Goal: Task Accomplishment & Management: Manage account settings

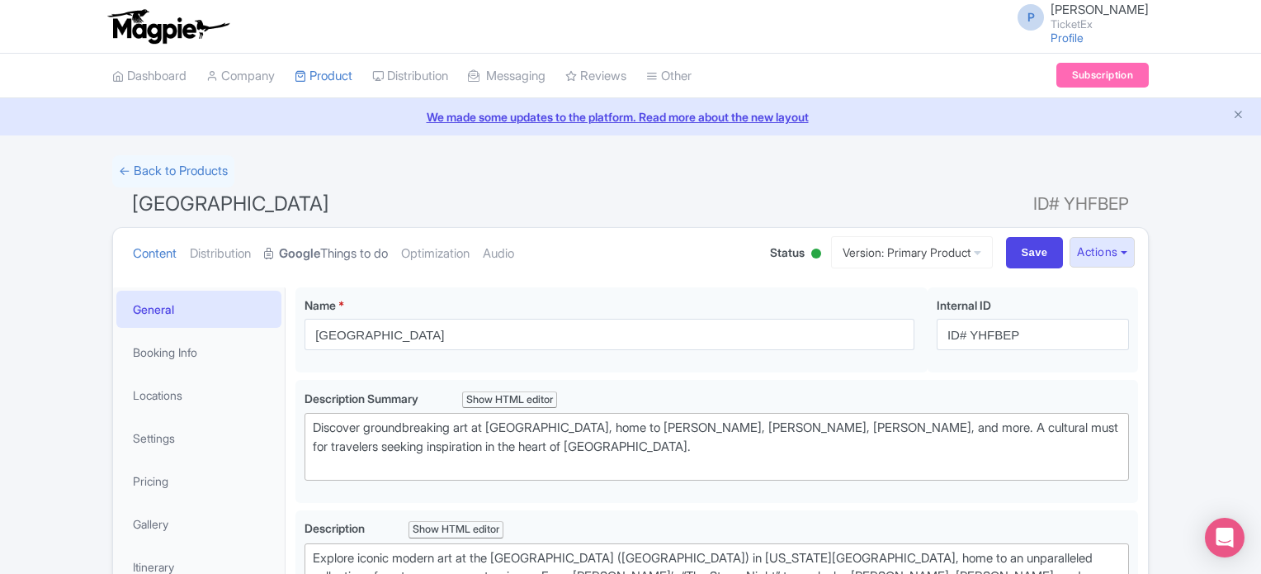
click at [320, 248] on strong "Google" at bounding box center [299, 253] width 41 height 19
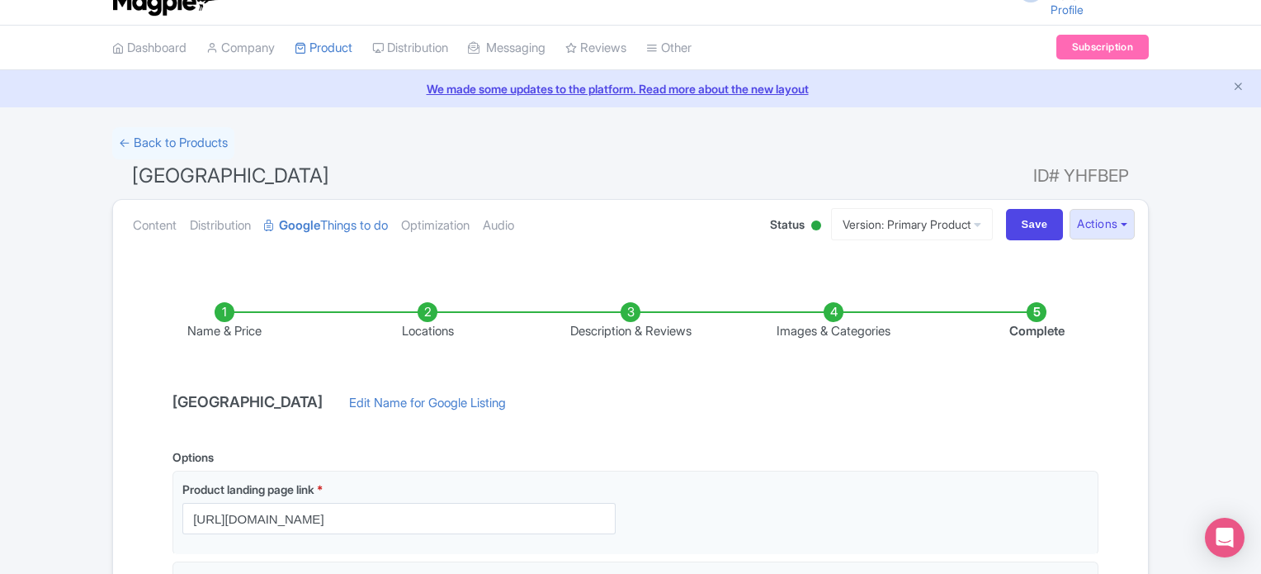
scroll to position [3, 0]
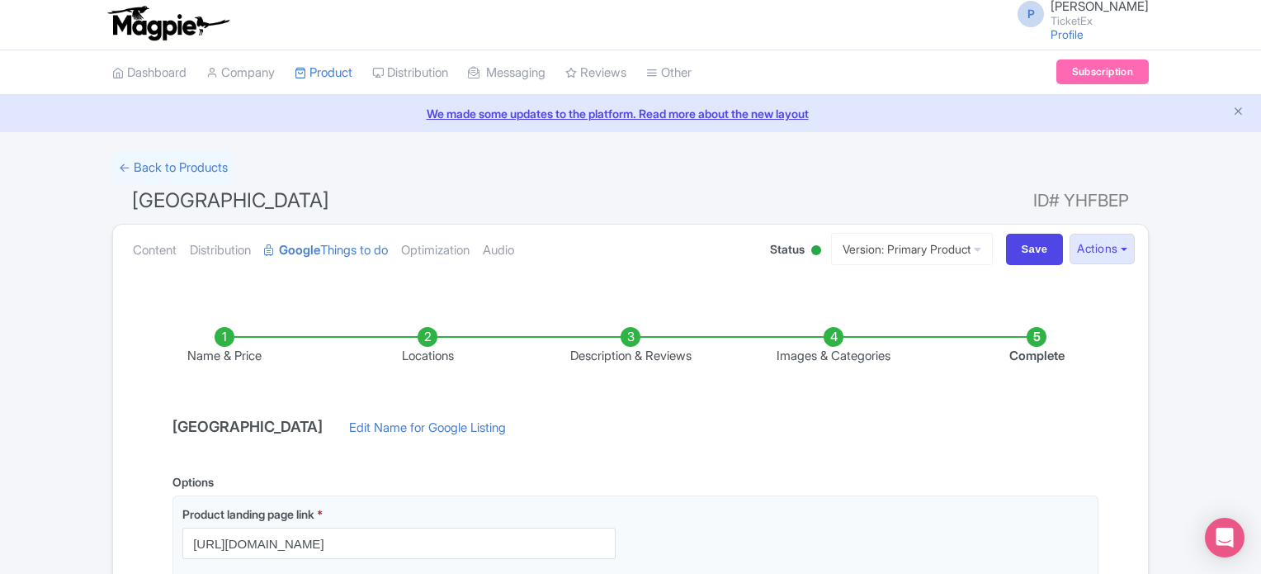
click at [426, 337] on li "Locations" at bounding box center [427, 346] width 203 height 39
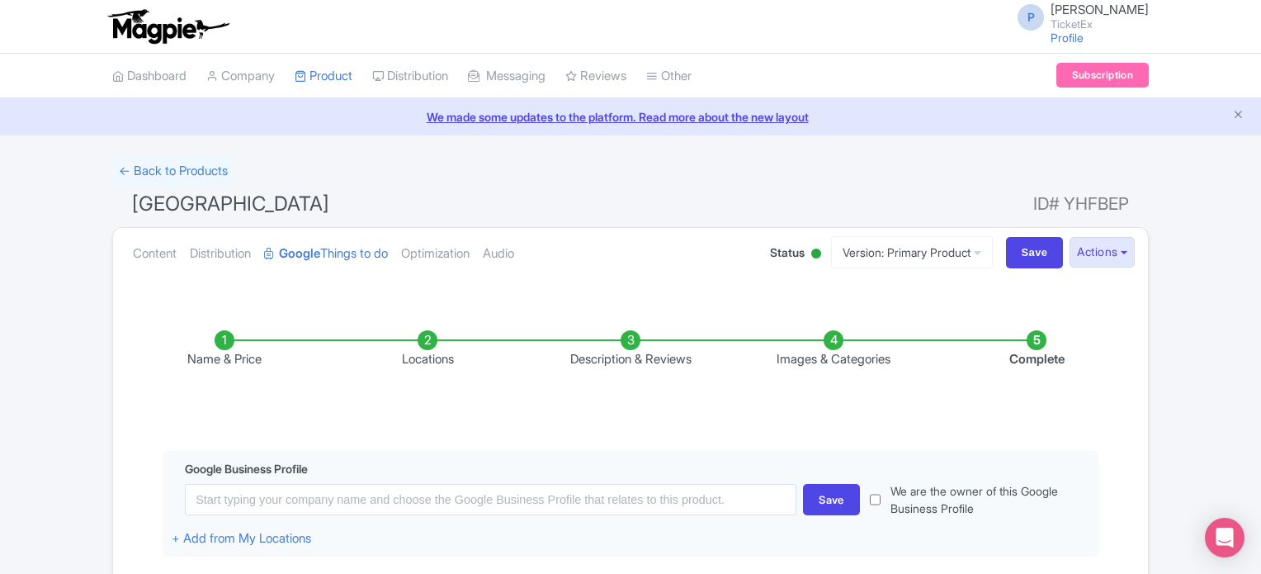
scroll to position [0, 0]
click at [165, 162] on link "← Back to Products" at bounding box center [173, 171] width 122 height 32
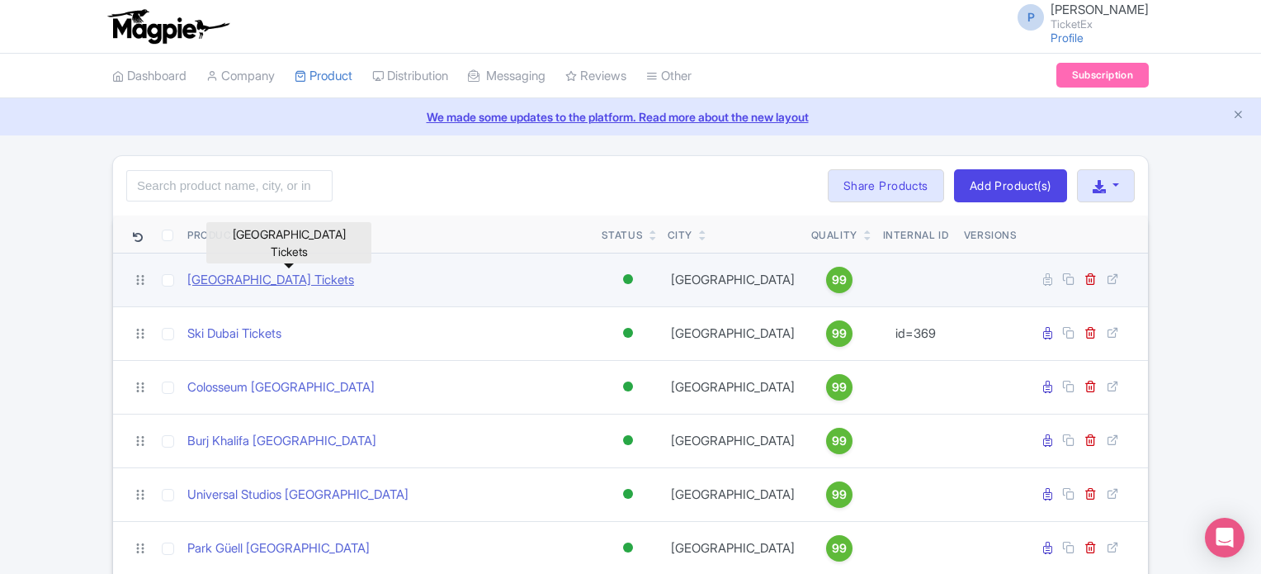
click at [305, 275] on link "[GEOGRAPHIC_DATA] Tickets" at bounding box center [270, 280] width 167 height 19
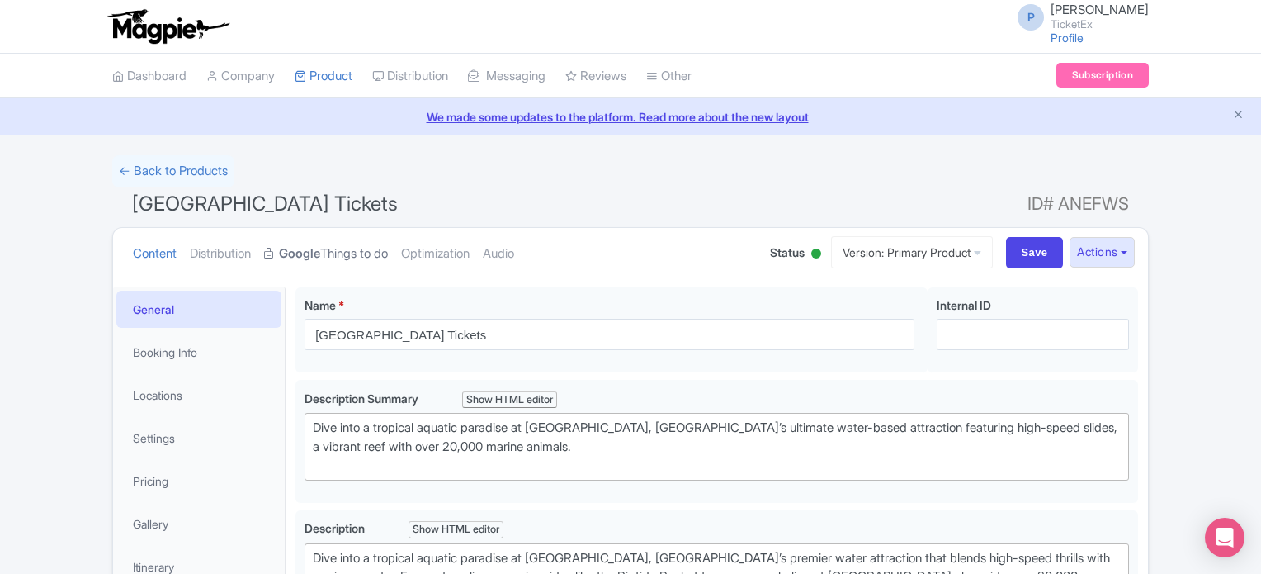
click at [310, 252] on strong "Google" at bounding box center [299, 253] width 41 height 19
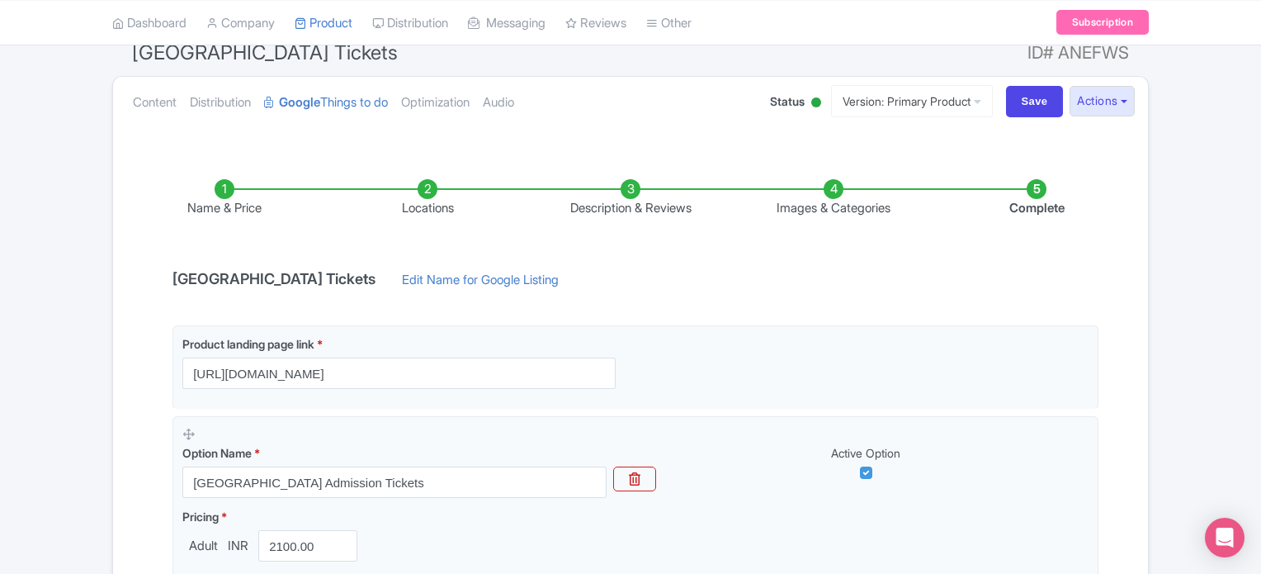
scroll to position [152, 0]
click at [428, 187] on li "Locations" at bounding box center [427, 197] width 203 height 39
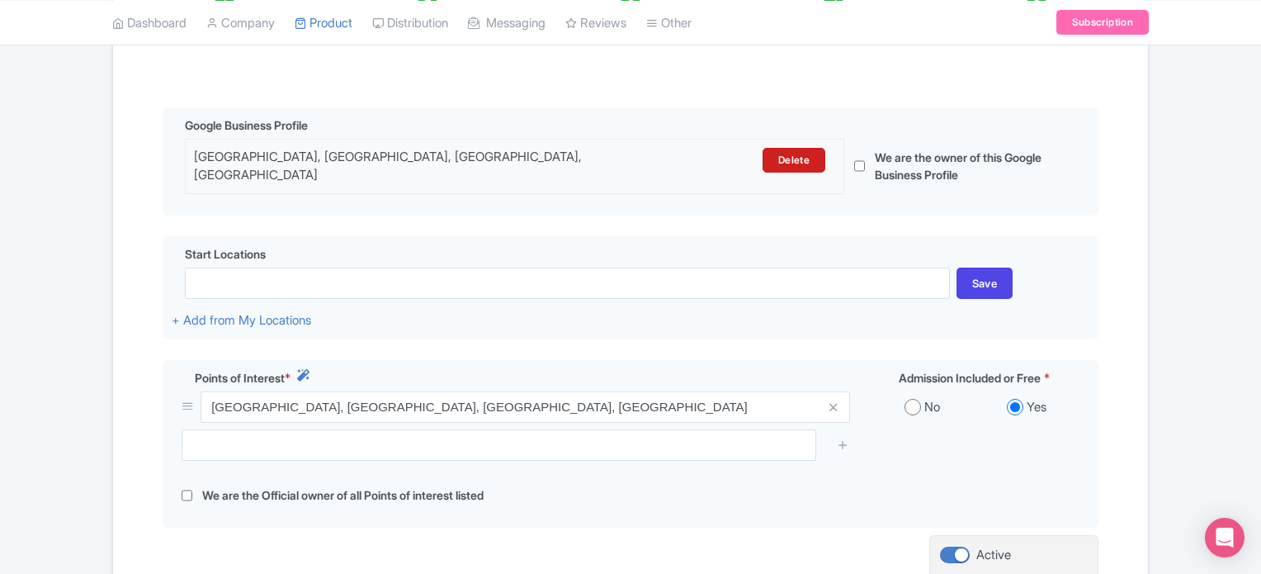
scroll to position [343, 0]
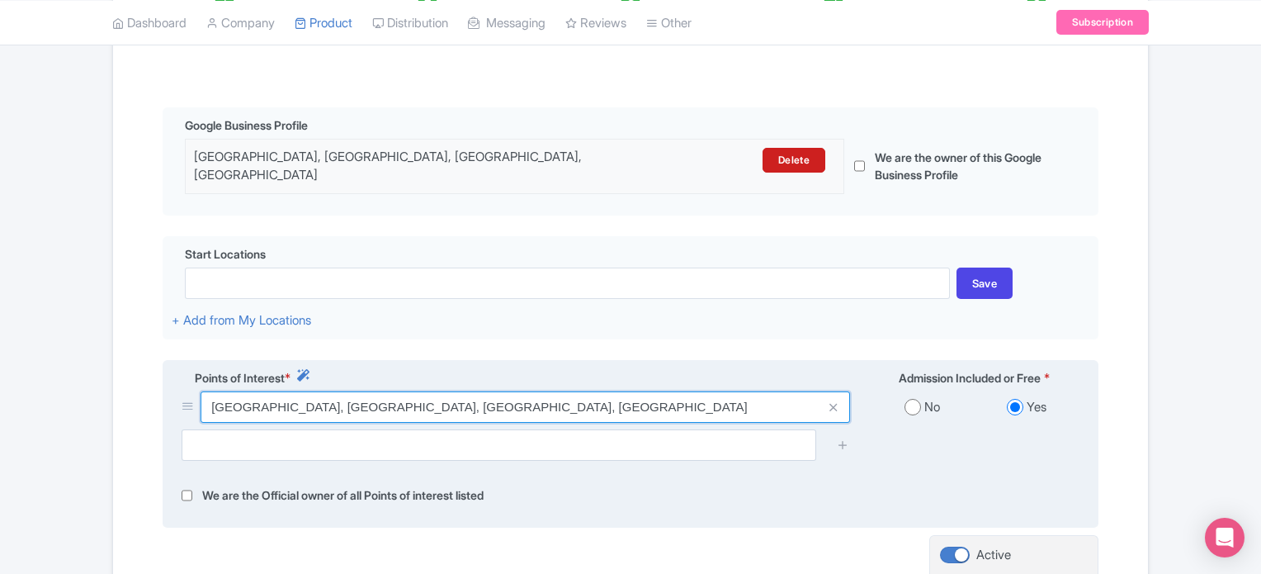
click at [622, 393] on input "[GEOGRAPHIC_DATA], [GEOGRAPHIC_DATA], [GEOGRAPHIC_DATA], [GEOGRAPHIC_DATA]" at bounding box center [526, 406] width 650 height 31
click at [622, 393] on input "Sentosa Gateway, Adventure Cove Waterpark, Sentosa Island, Singapore" at bounding box center [526, 406] width 650 height 31
click at [622, 393] on input "Adventure cove waterpark" at bounding box center [526, 406] width 650 height 31
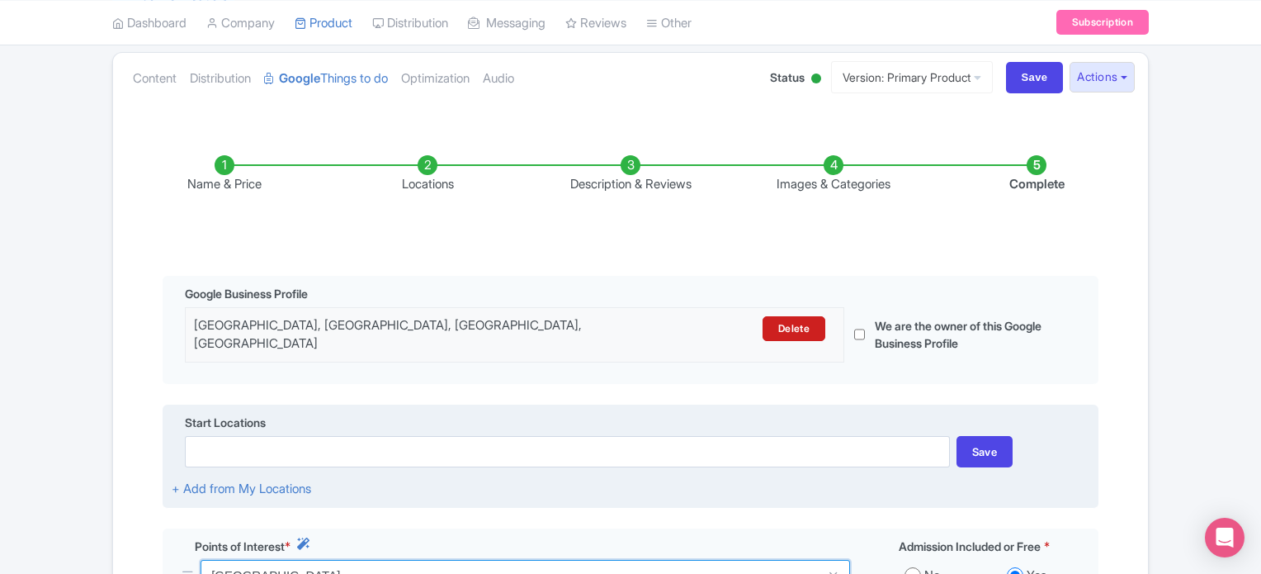
scroll to position [172, 0]
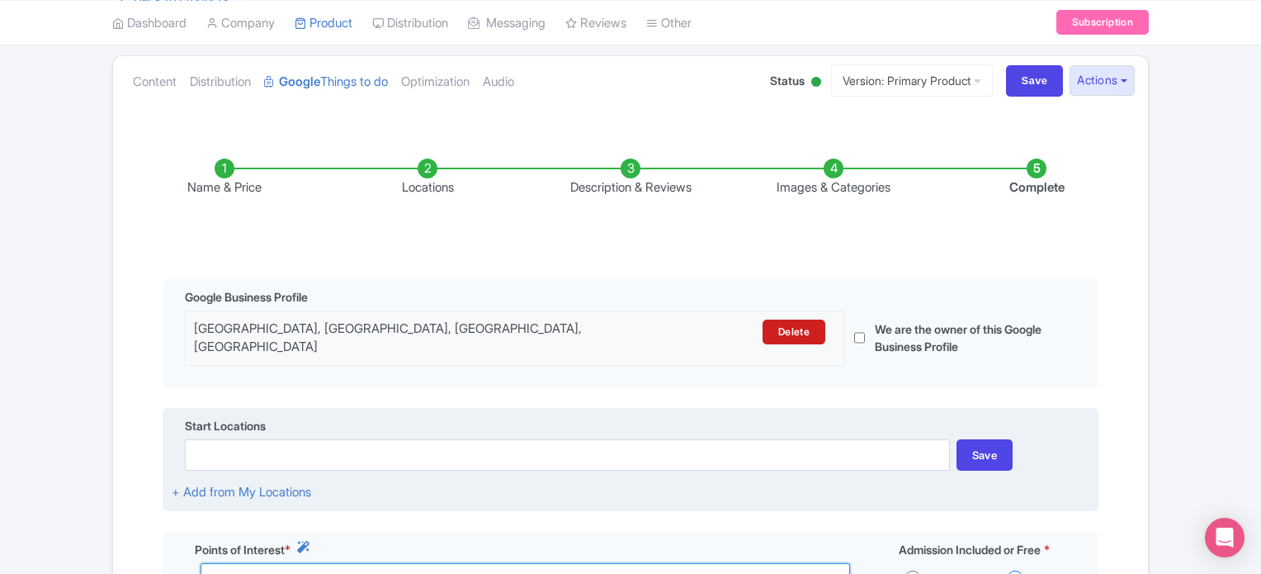
type input "Adventure cove waterpark"
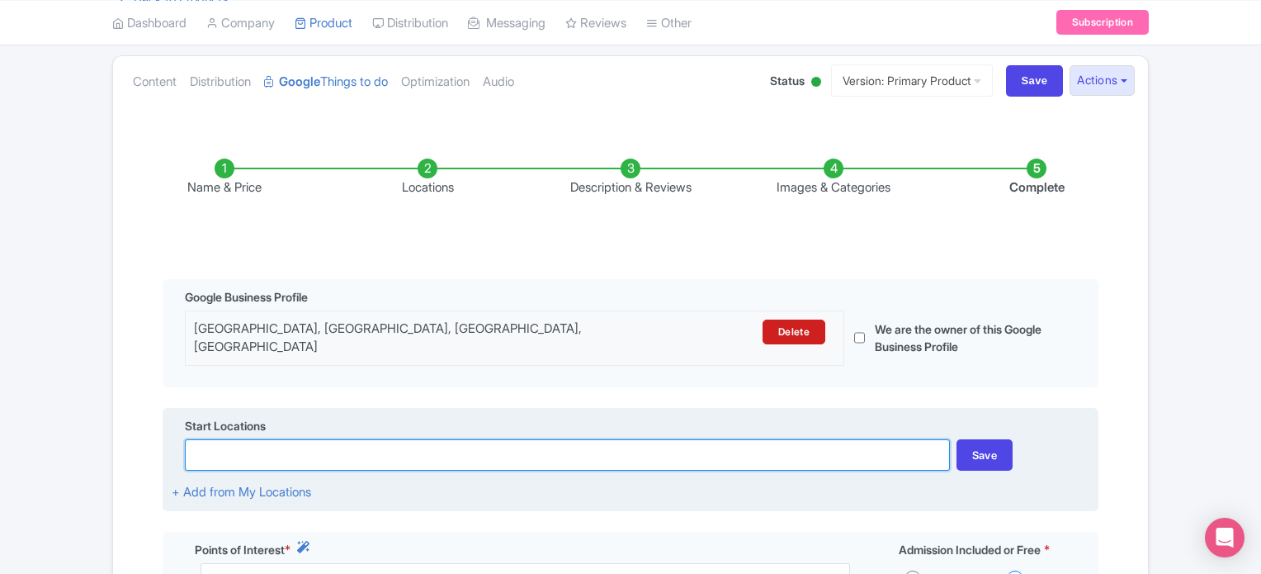
click at [316, 440] on input at bounding box center [567, 454] width 764 height 31
paste input "14 Sentosa Gateway, Sentosa Island, Singapore 098132"
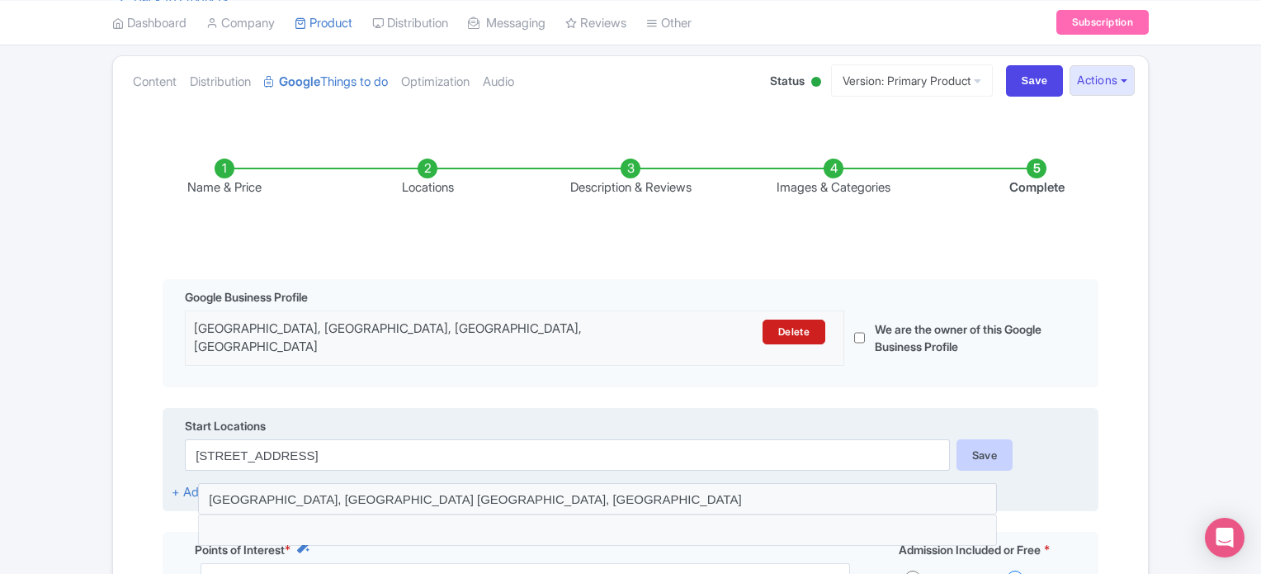
click at [994, 439] on div "Save" at bounding box center [985, 454] width 57 height 31
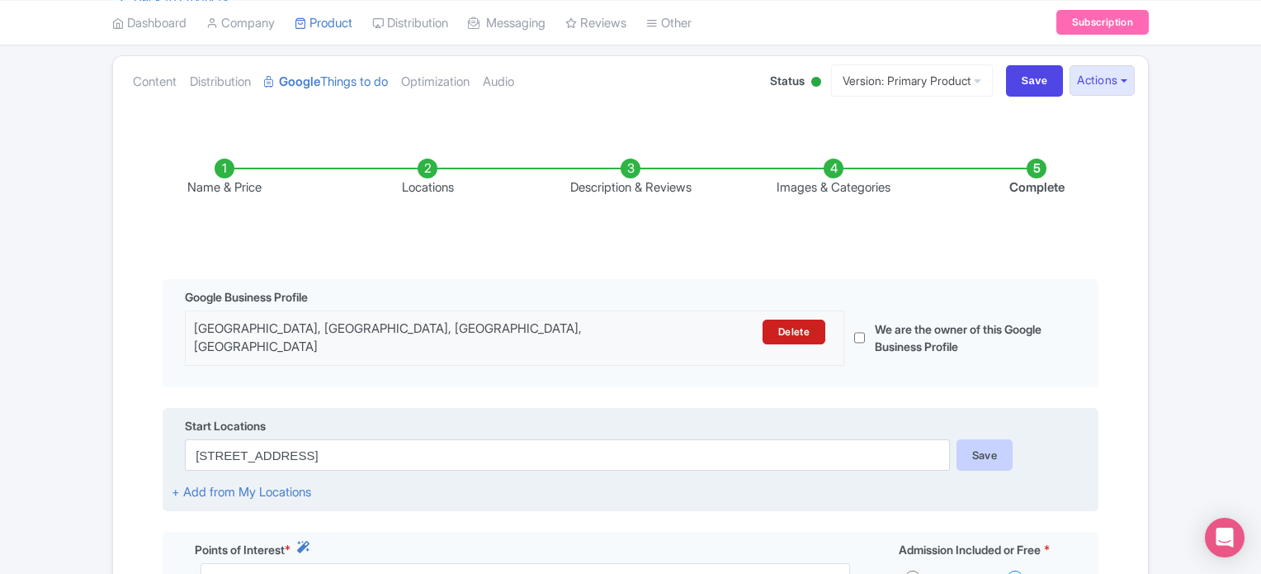
click at [994, 439] on div "Save" at bounding box center [985, 454] width 57 height 31
click at [996, 439] on div "Save" at bounding box center [985, 454] width 57 height 31
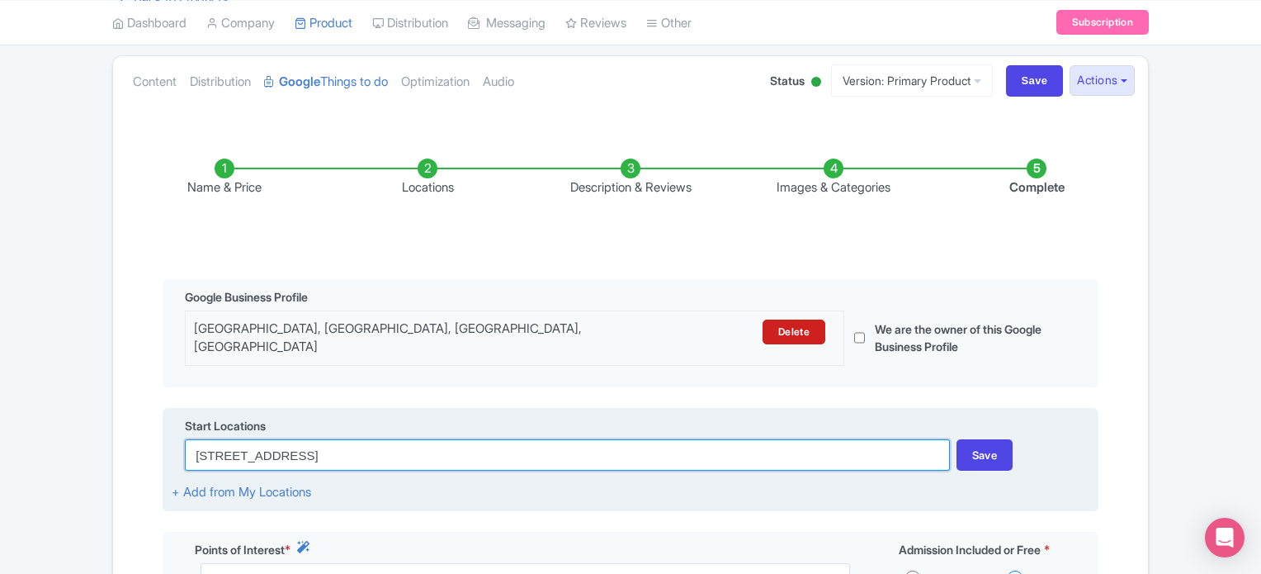
click at [510, 439] on input "14 Sentosa Gateway, Sentosa Island, Singapore 098132" at bounding box center [567, 454] width 764 height 31
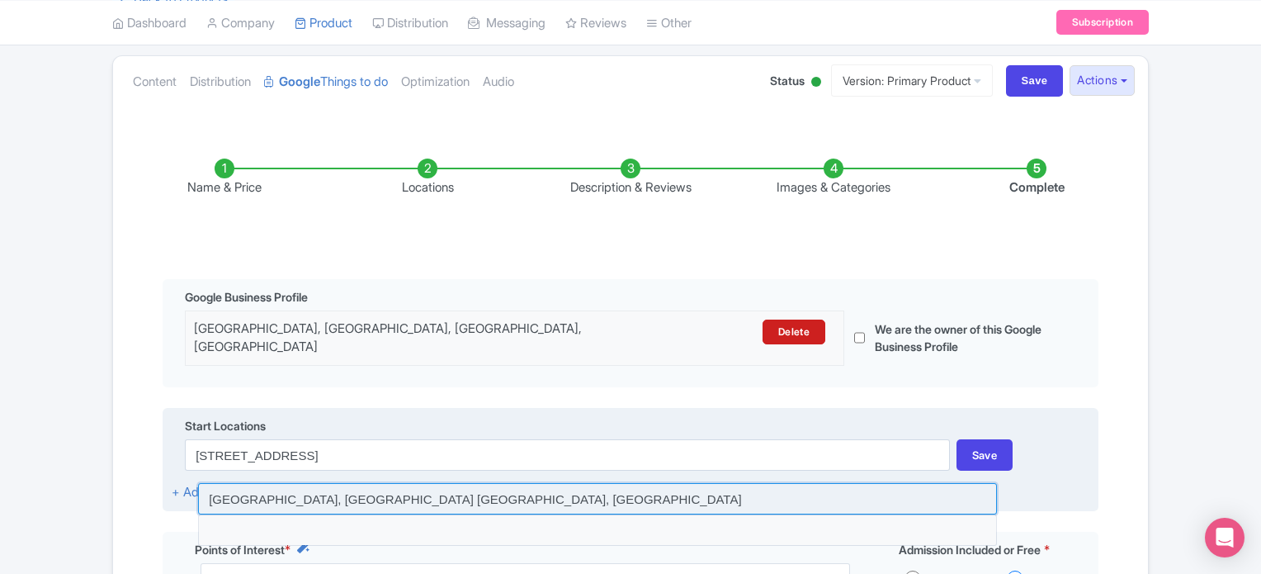
click at [343, 485] on input at bounding box center [597, 498] width 799 height 31
type input "Sentosa Gateway, Singapore Tours, Singapore"
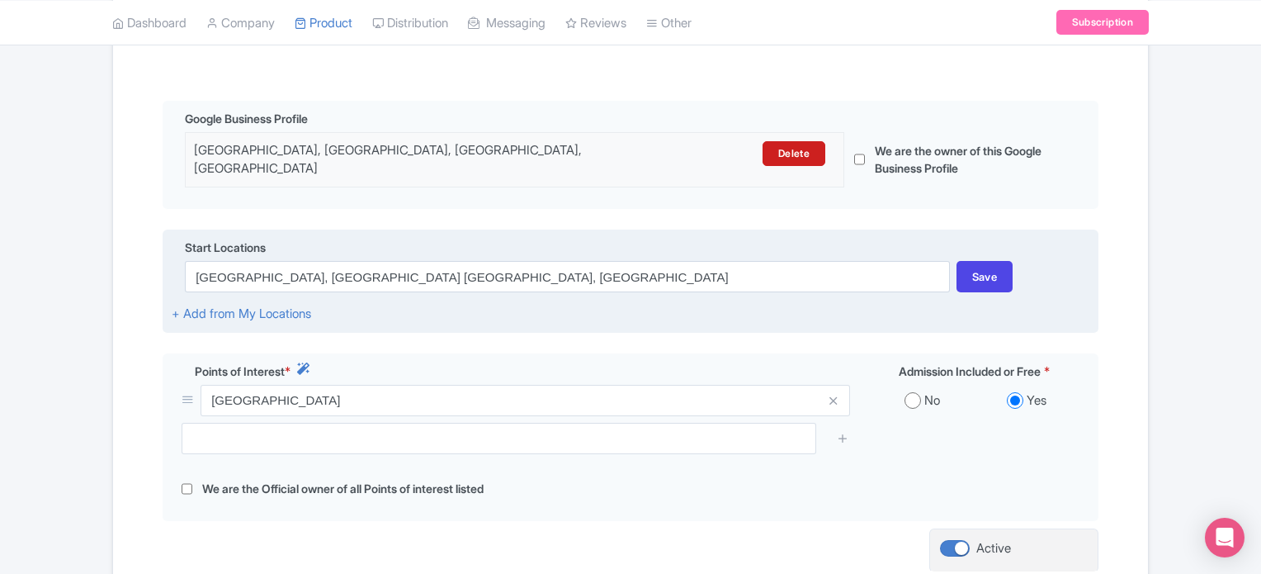
scroll to position [352, 0]
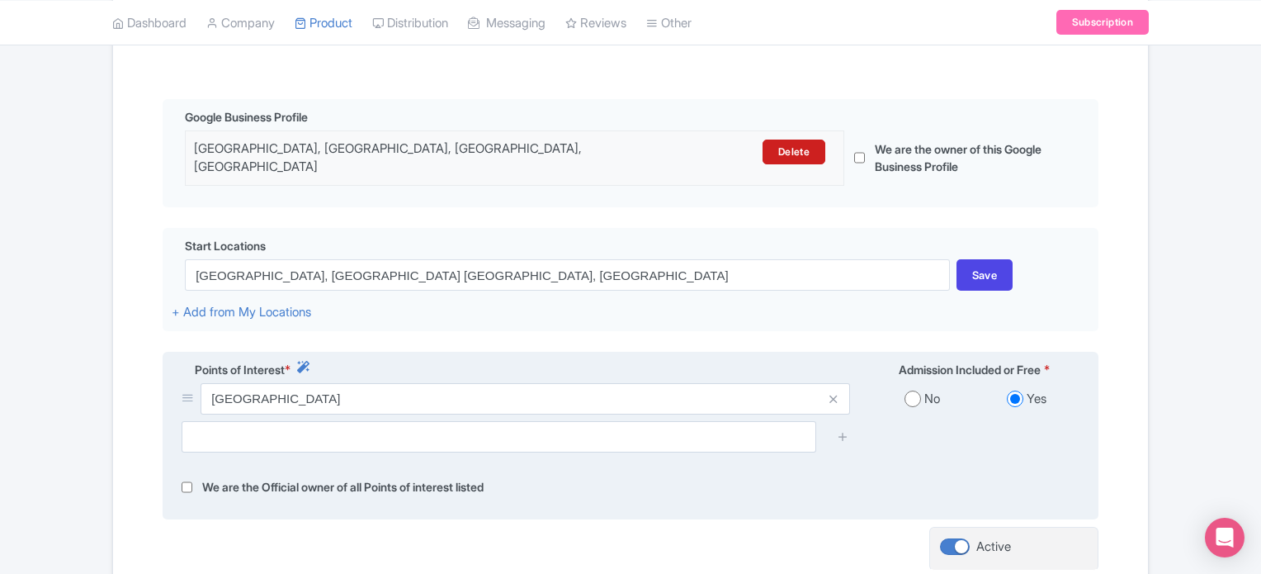
click at [365, 402] on div "Adventure cove waterpark" at bounding box center [516, 402] width 688 height 38
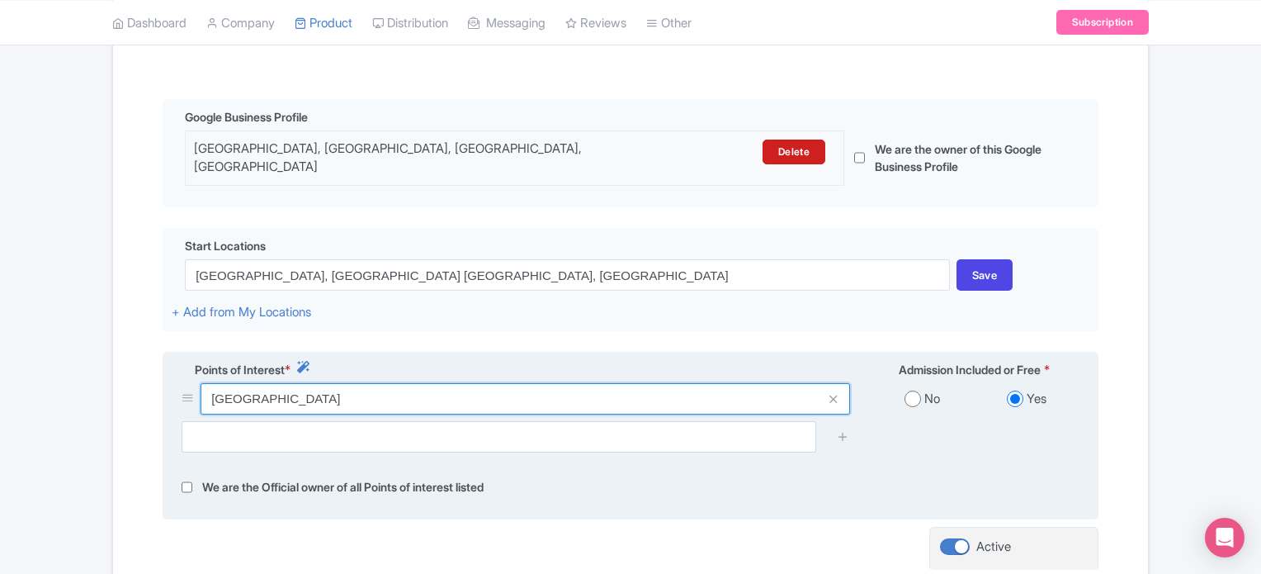
click at [369, 392] on input "Adventure cove waterpark" at bounding box center [526, 398] width 650 height 31
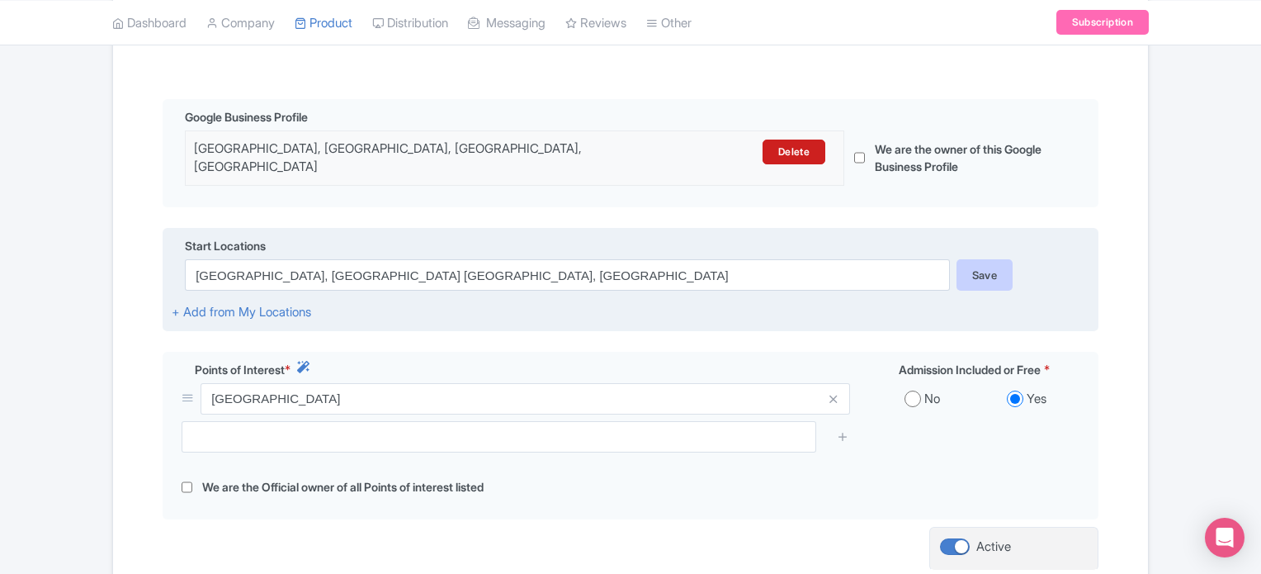
click at [988, 274] on div "Save" at bounding box center [985, 274] width 57 height 31
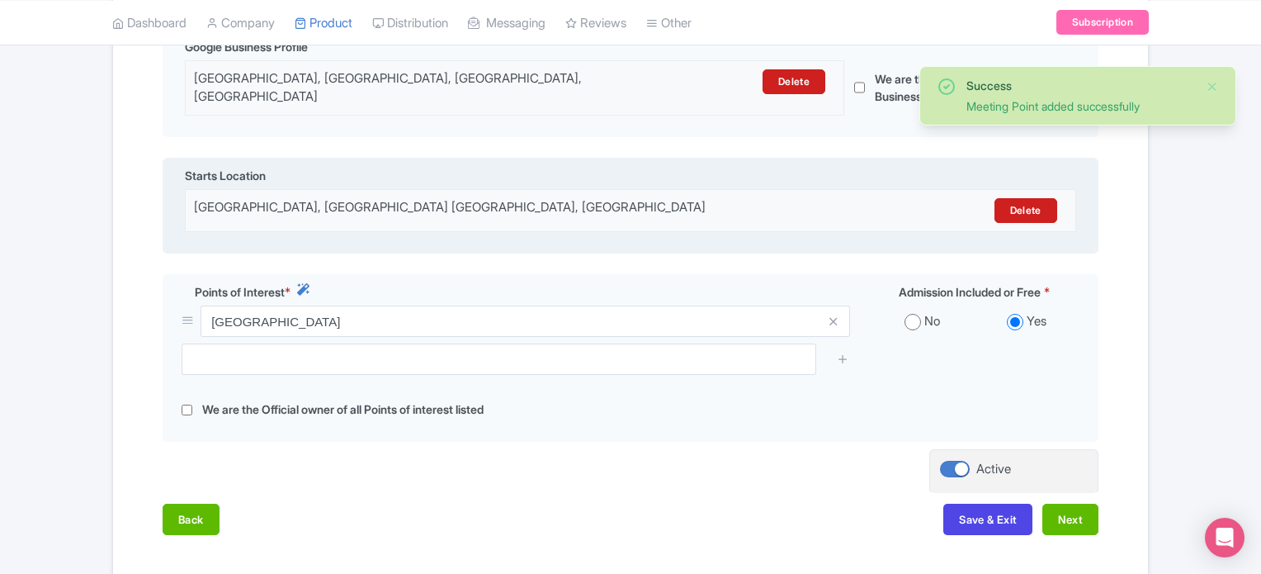
scroll to position [423, 0]
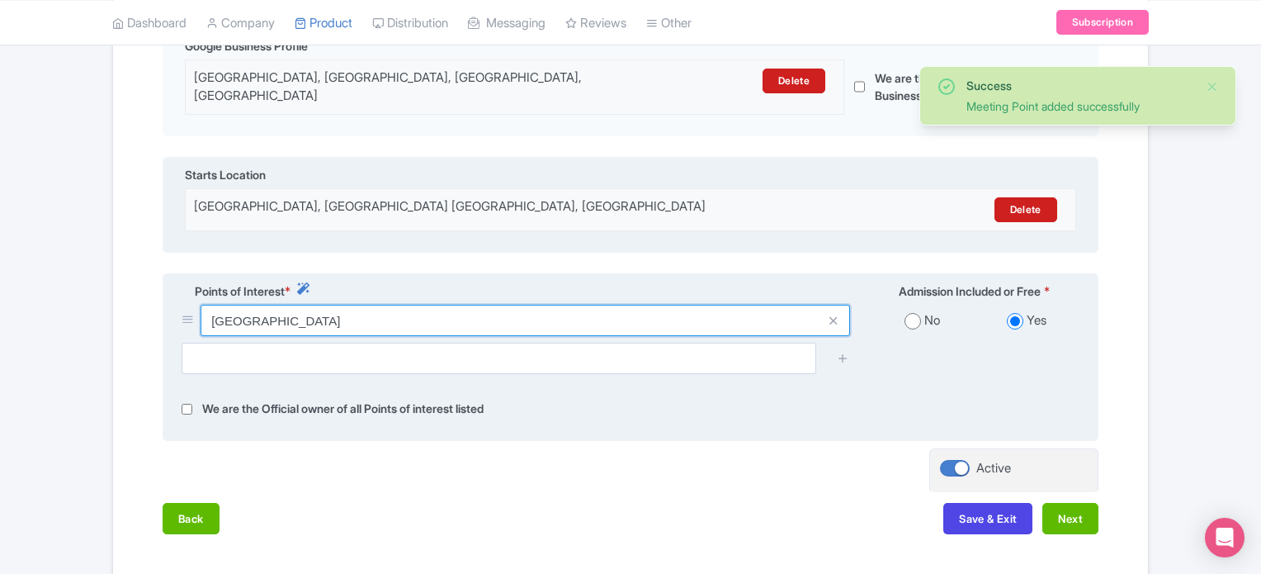
click at [386, 306] on input "Adventure cove waterpark" at bounding box center [526, 320] width 650 height 31
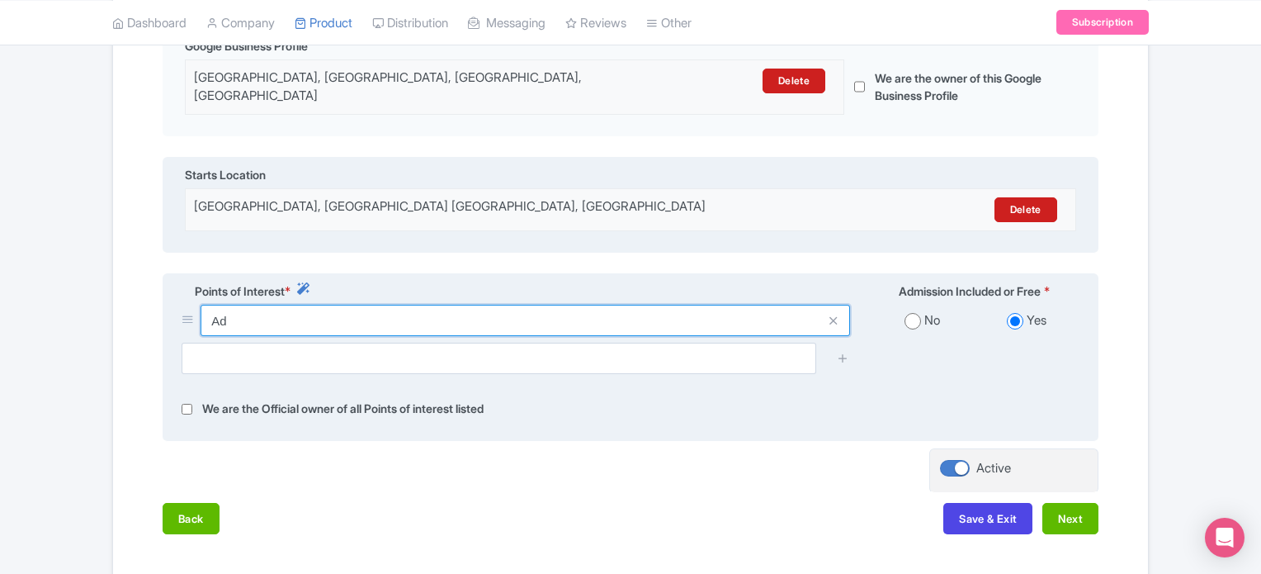
type input "A"
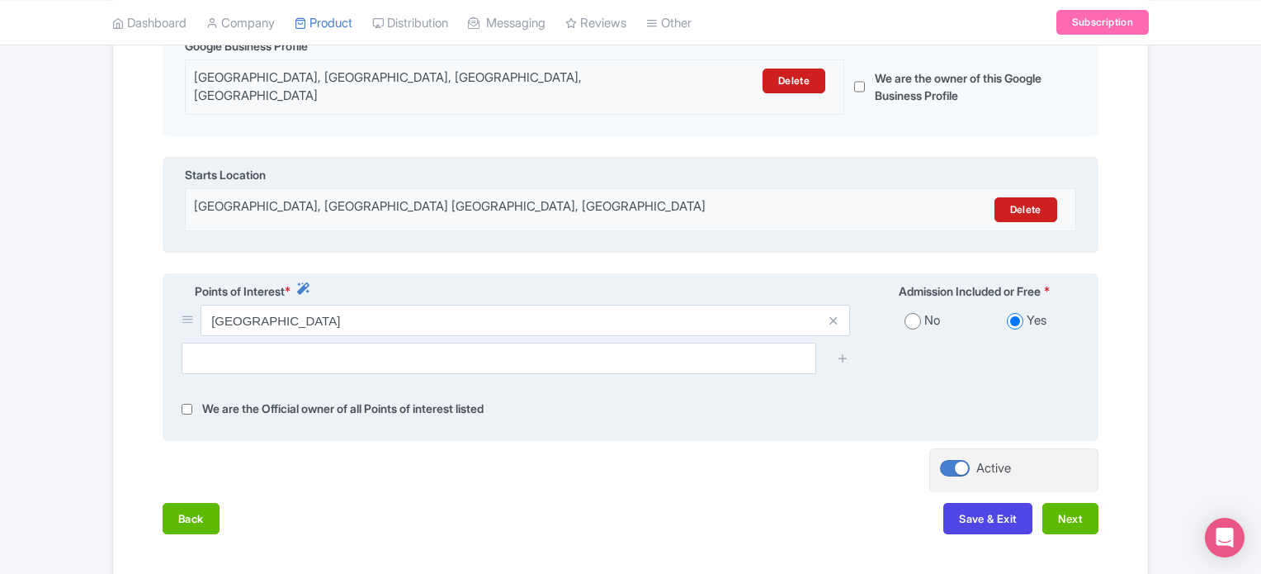
click at [188, 313] on icon at bounding box center [188, 319] width 12 height 12
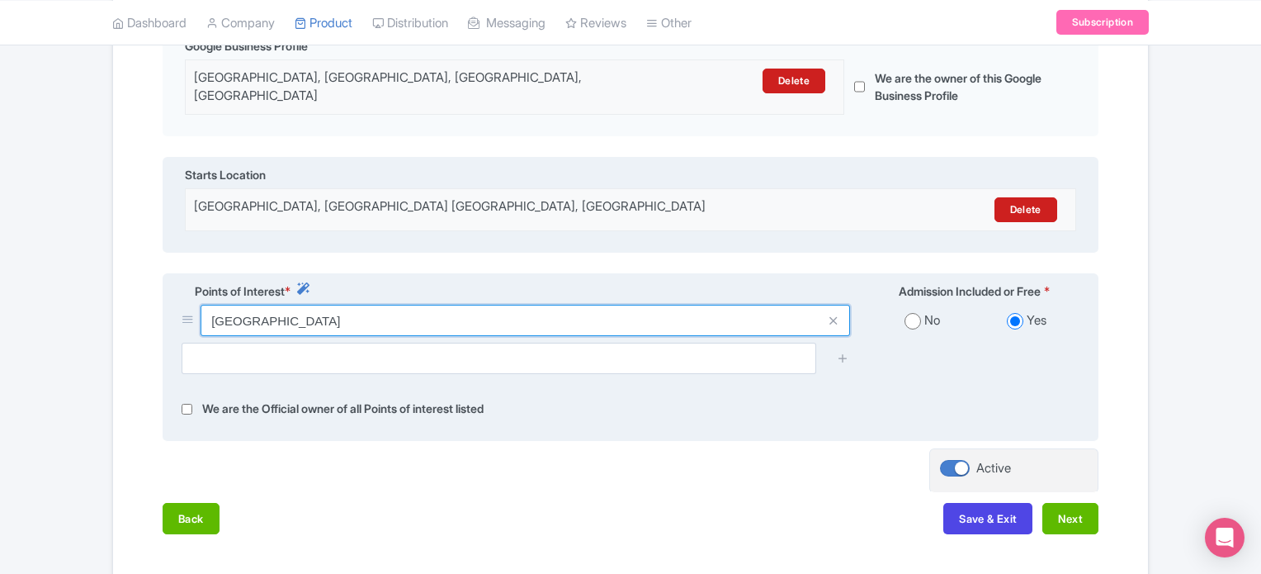
click at [370, 305] on input "Adventure cove waterpark" at bounding box center [526, 320] width 650 height 31
paste input "Cove W"
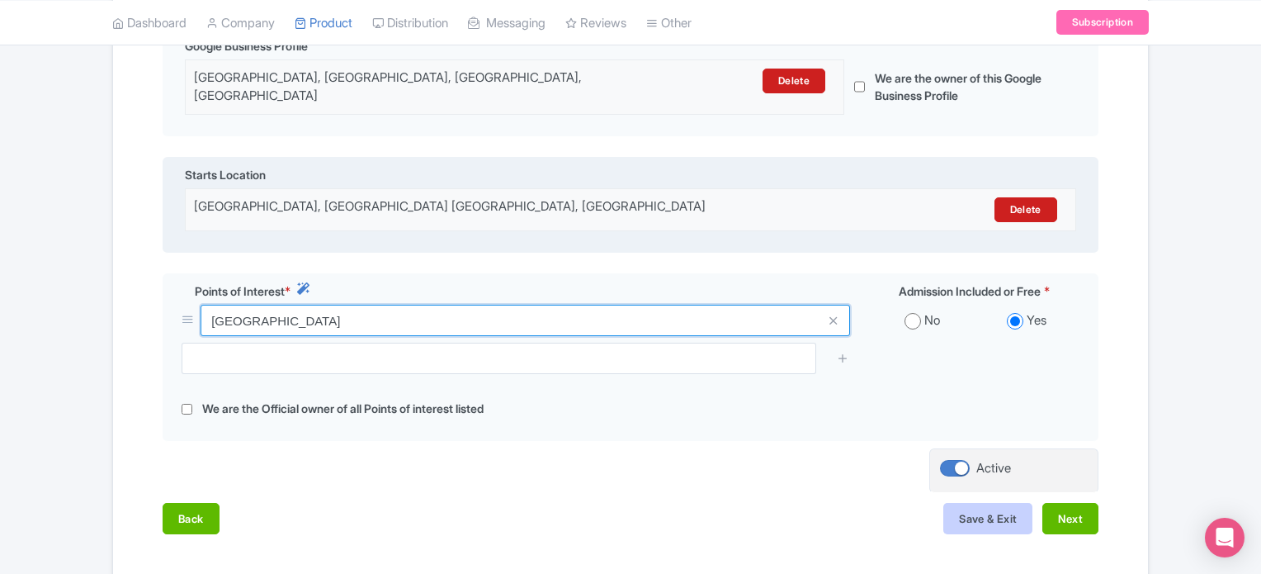
type input "Adventure Cove Waterpark"
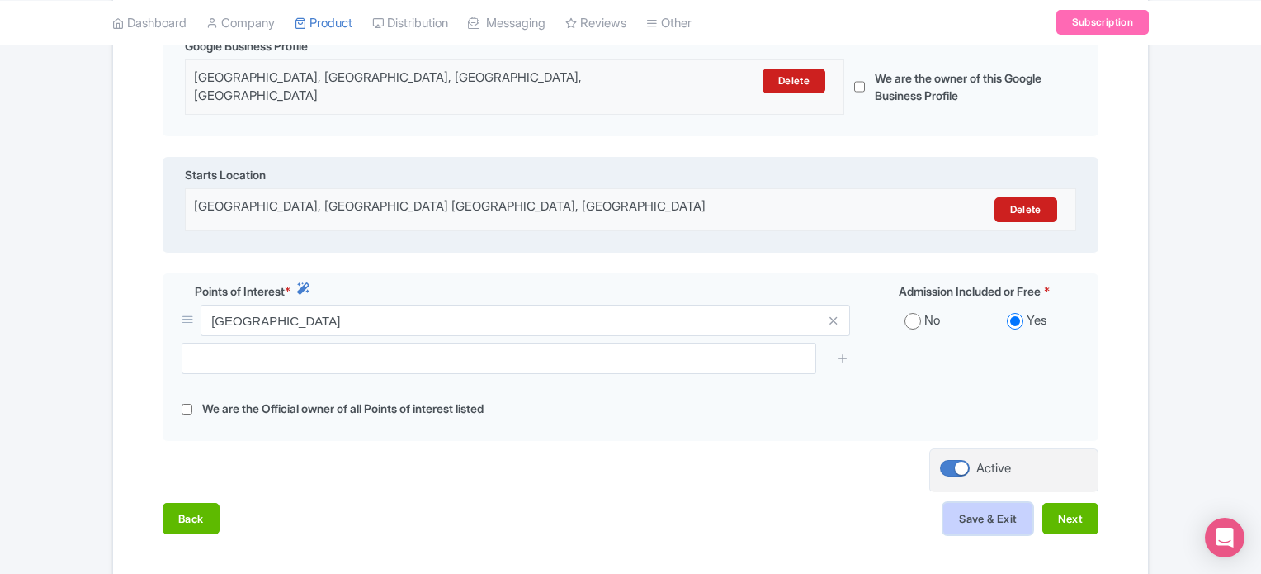
click at [968, 511] on button "Save & Exit" at bounding box center [987, 518] width 89 height 31
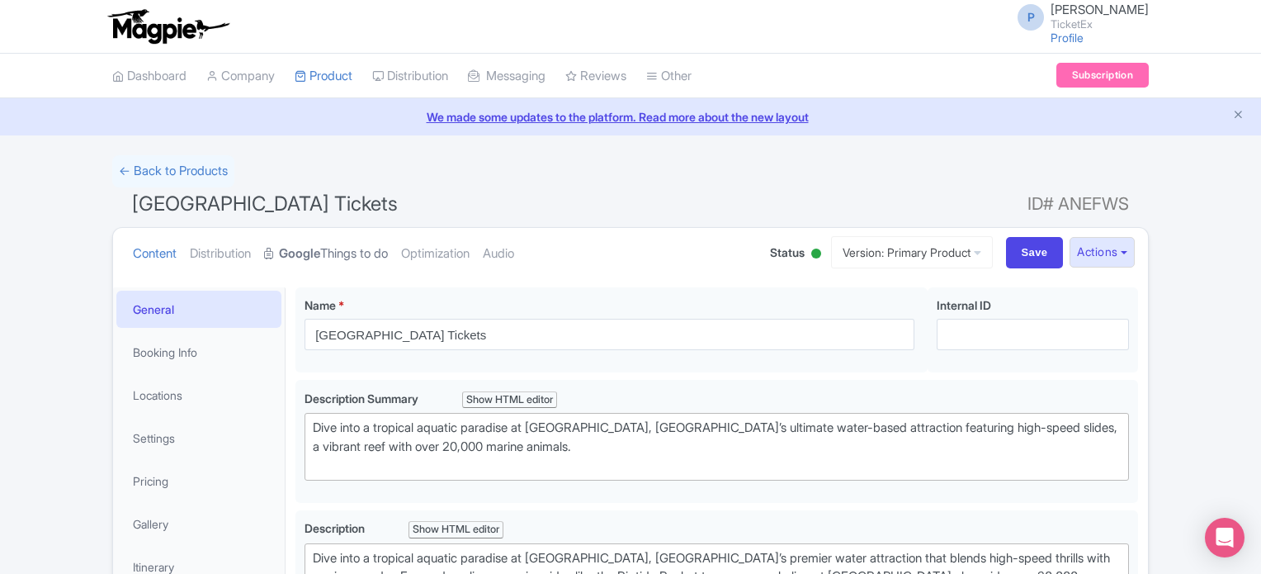
click at [348, 250] on link "Google Things to do" at bounding box center [326, 254] width 124 height 52
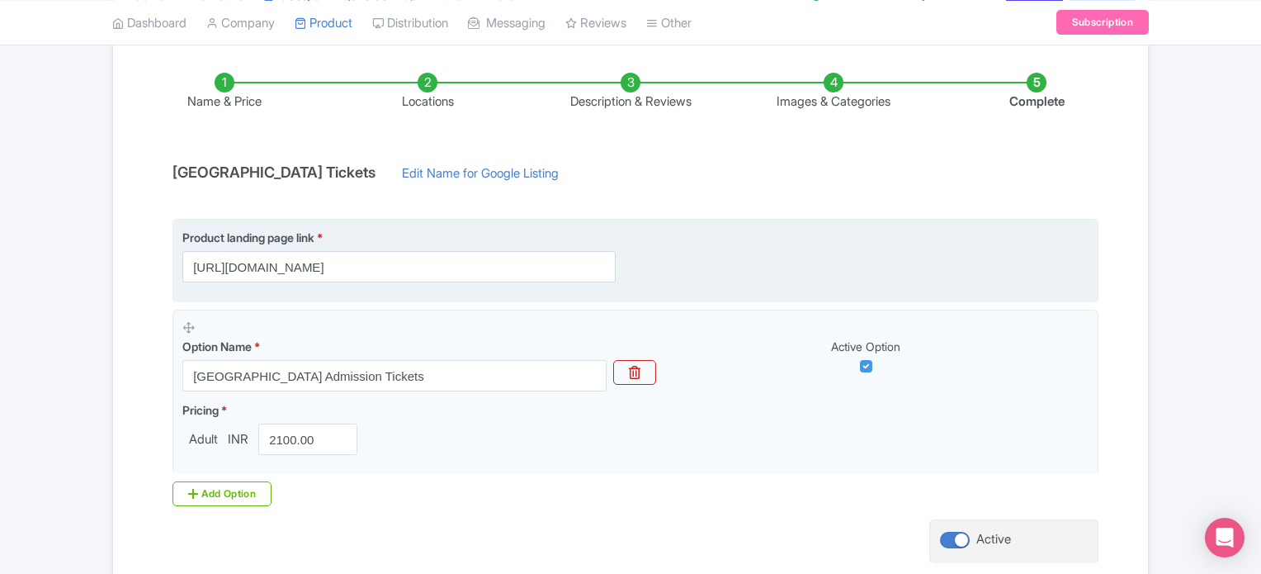
scroll to position [264, 0]
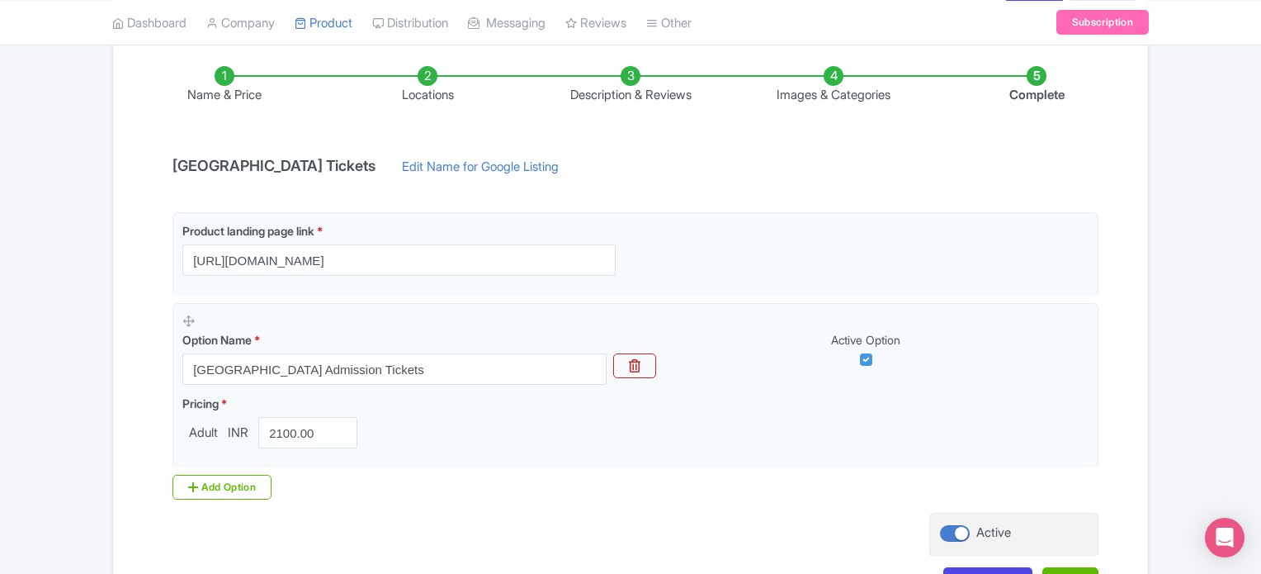
click at [420, 76] on li "Locations" at bounding box center [427, 85] width 203 height 39
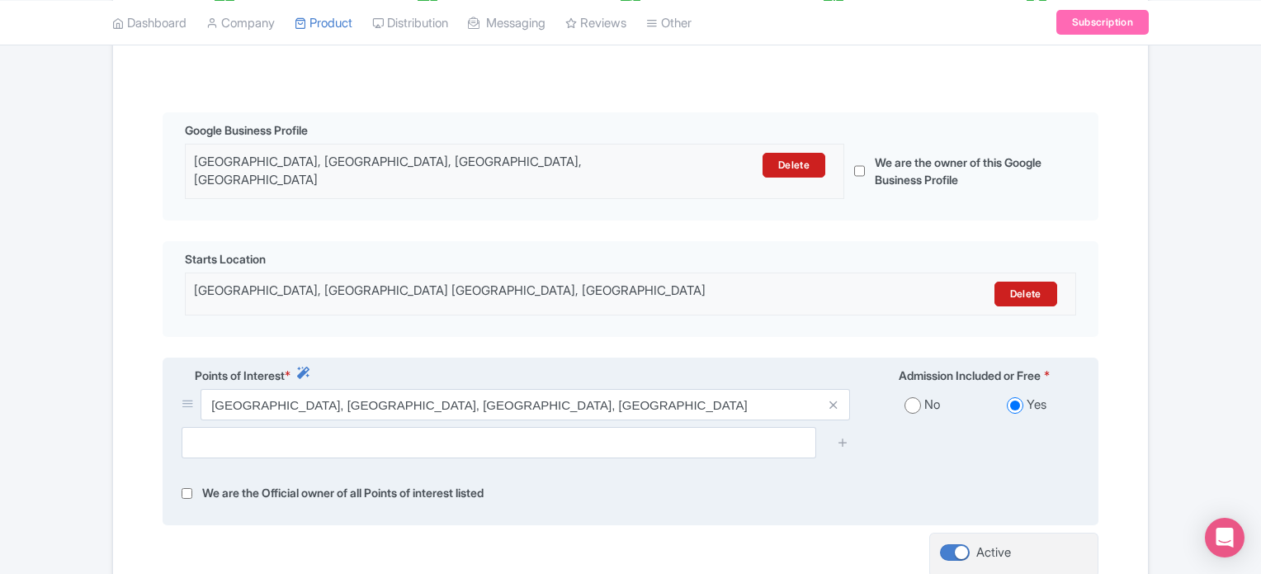
scroll to position [333, 0]
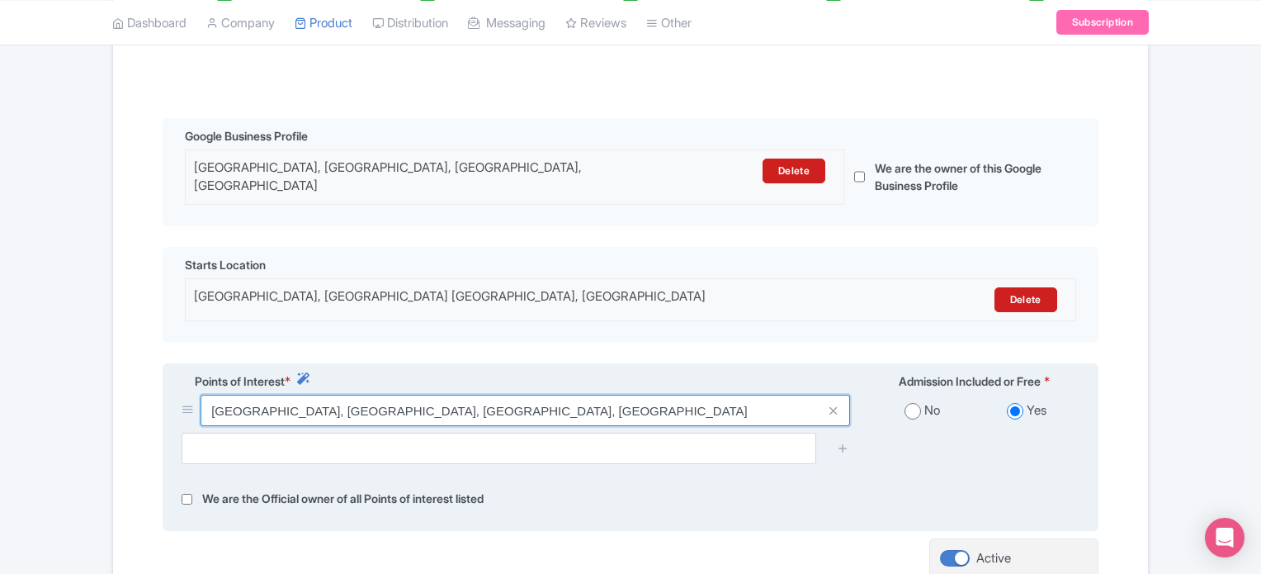
click at [625, 395] on input "[GEOGRAPHIC_DATA], [GEOGRAPHIC_DATA], [GEOGRAPHIC_DATA], [GEOGRAPHIC_DATA]" at bounding box center [526, 410] width 650 height 31
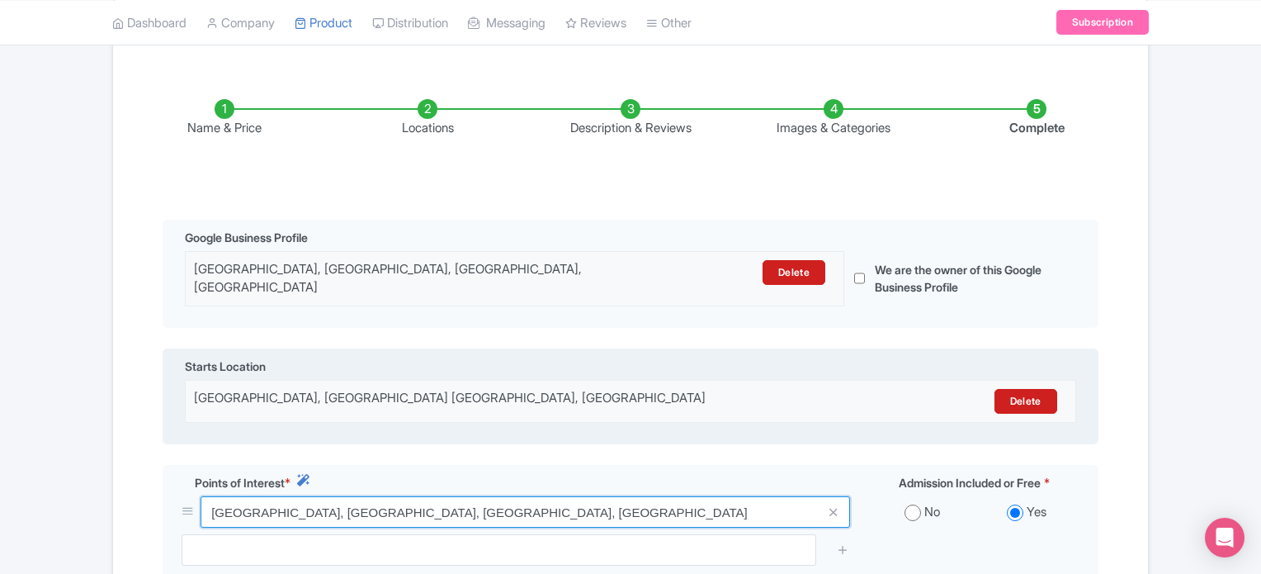
scroll to position [227, 0]
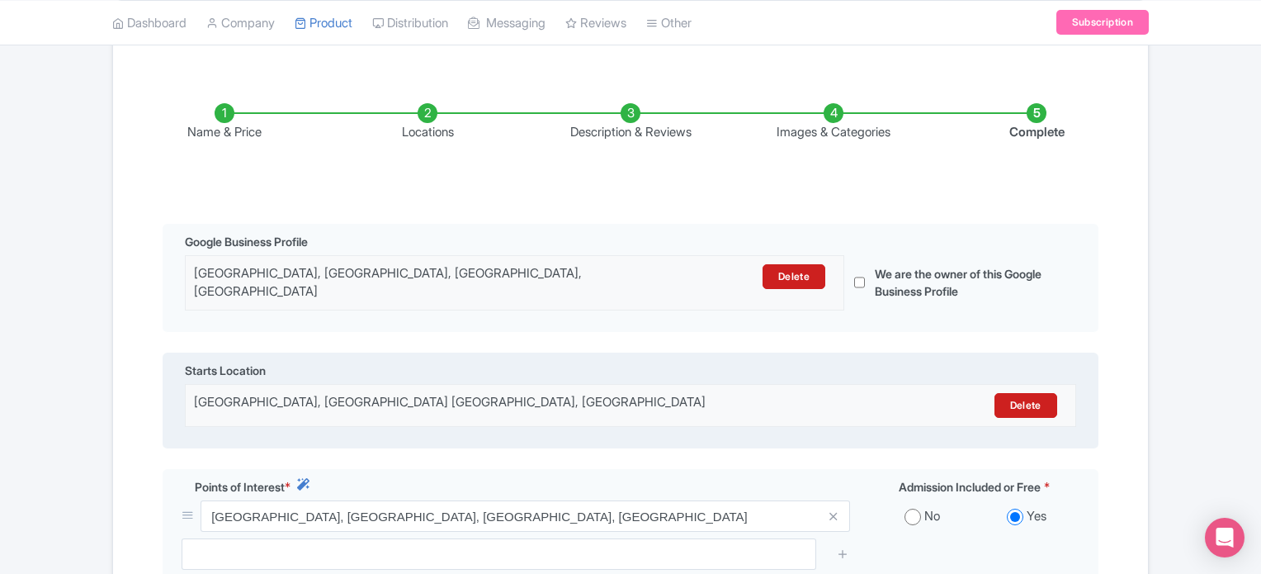
click at [512, 248] on div "Google Business Profile Sentosa Gateway, Adventure Cove Waterpark, Sentosa Isla…" at bounding box center [631, 278] width 936 height 109
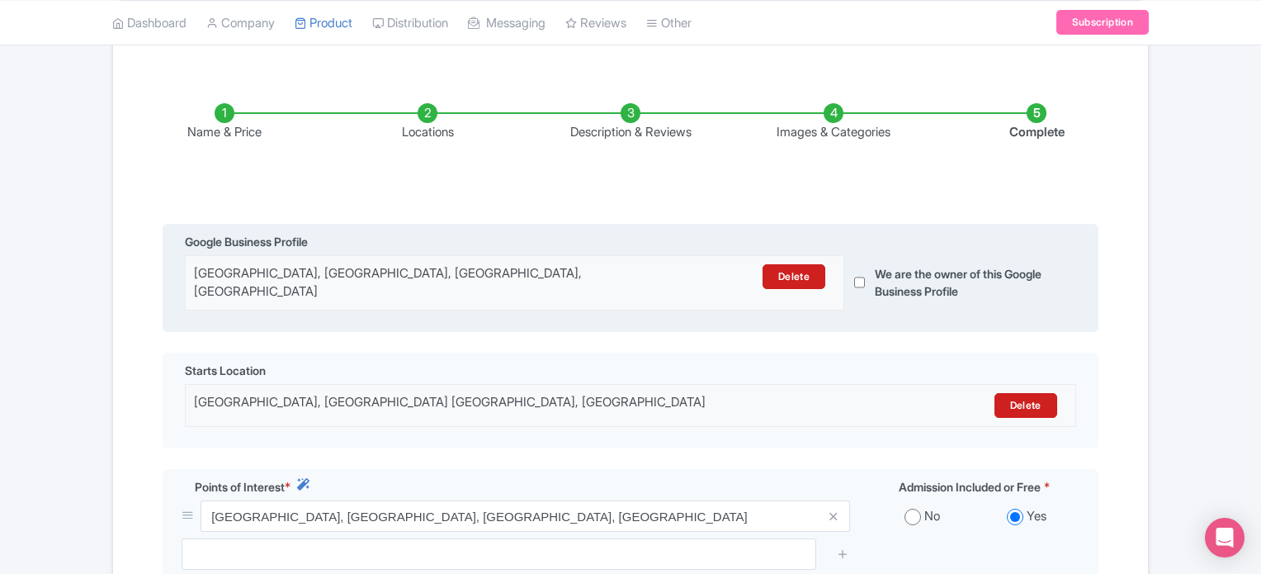
click at [505, 279] on div "Sentosa Gateway, Adventure Cove Waterpark, Sentosa Island, Singapore" at bounding box center [434, 282] width 481 height 37
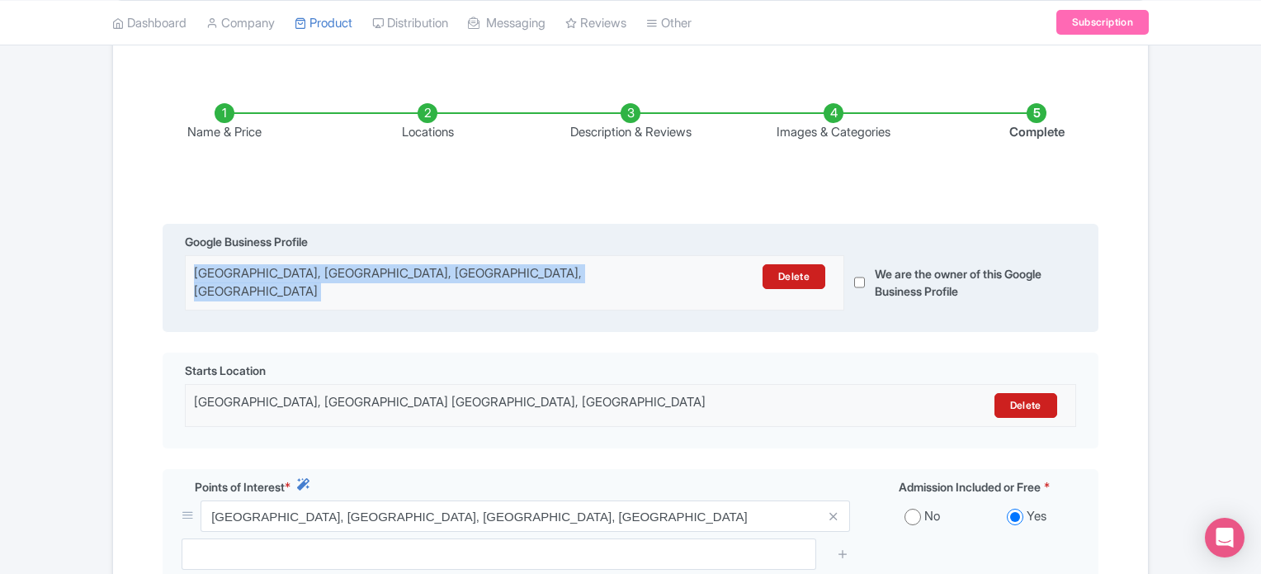
click at [505, 279] on div "Sentosa Gateway, Adventure Cove Waterpark, Sentosa Island, Singapore" at bounding box center [434, 282] width 481 height 37
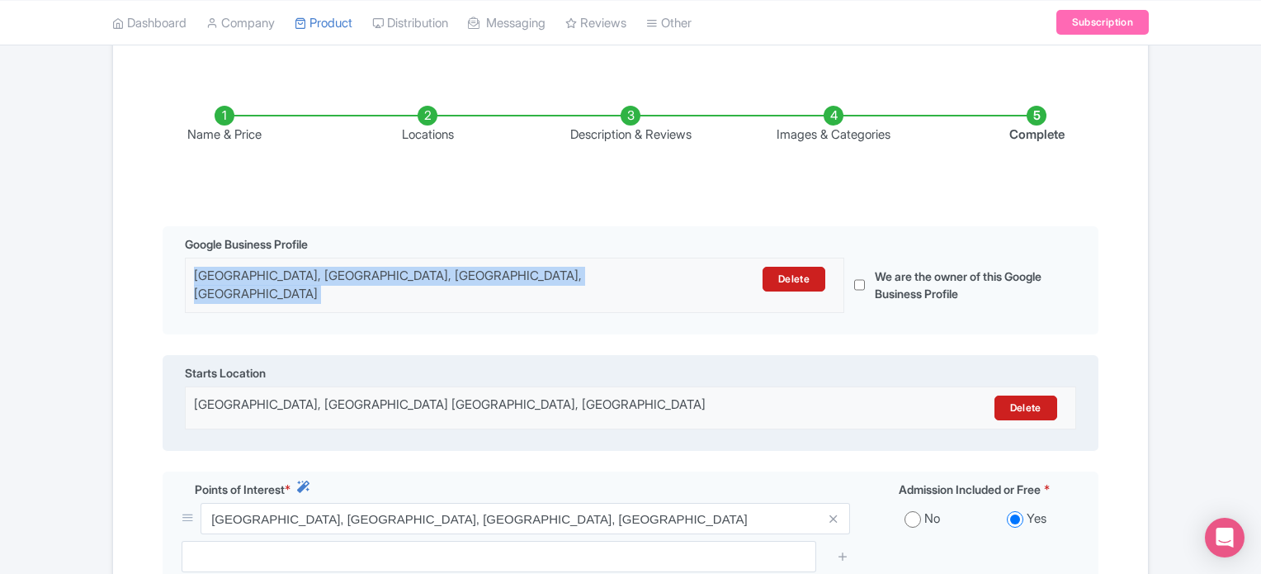
scroll to position [218, 0]
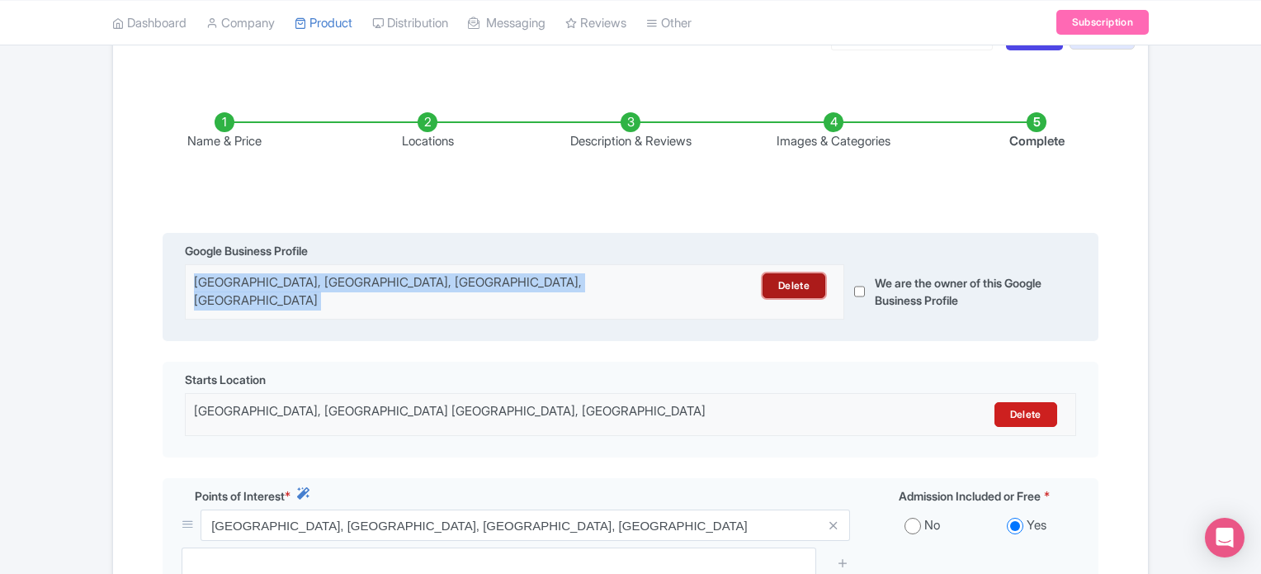
click at [810, 286] on link "Delete" at bounding box center [794, 285] width 63 height 25
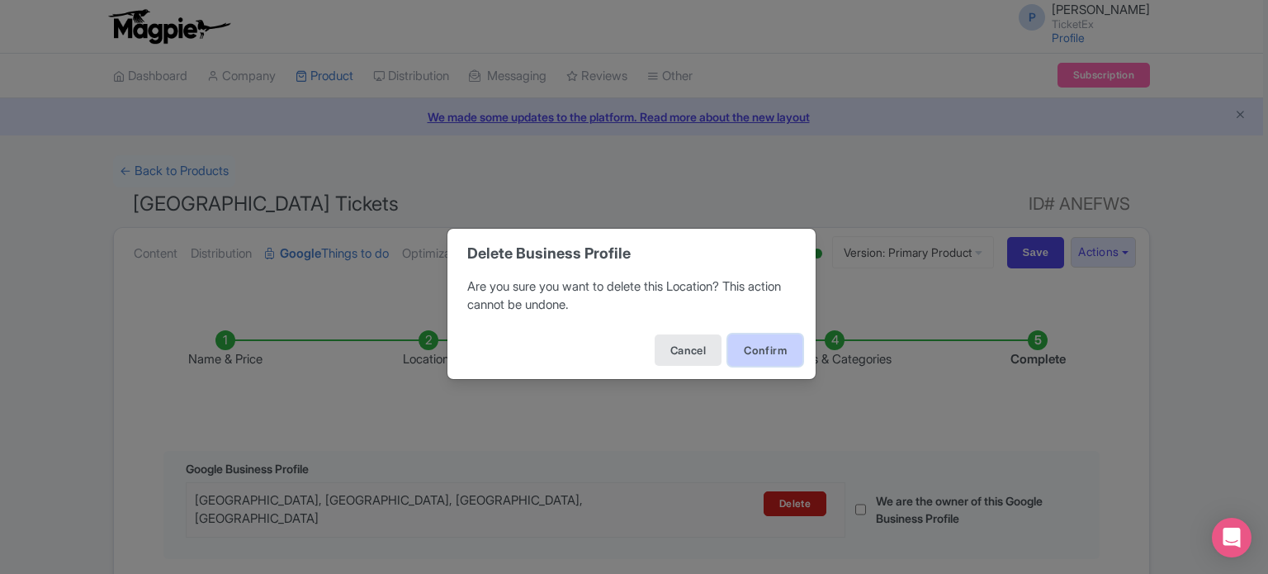
click at [753, 350] on button "Confirm" at bounding box center [765, 349] width 74 height 31
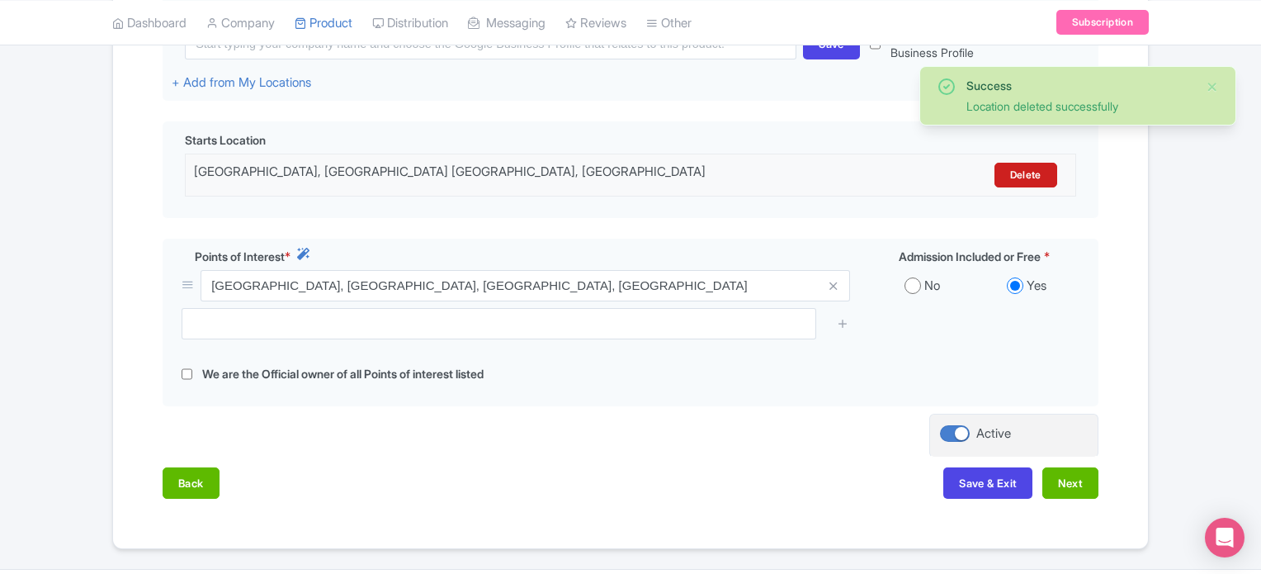
scroll to position [459, 0]
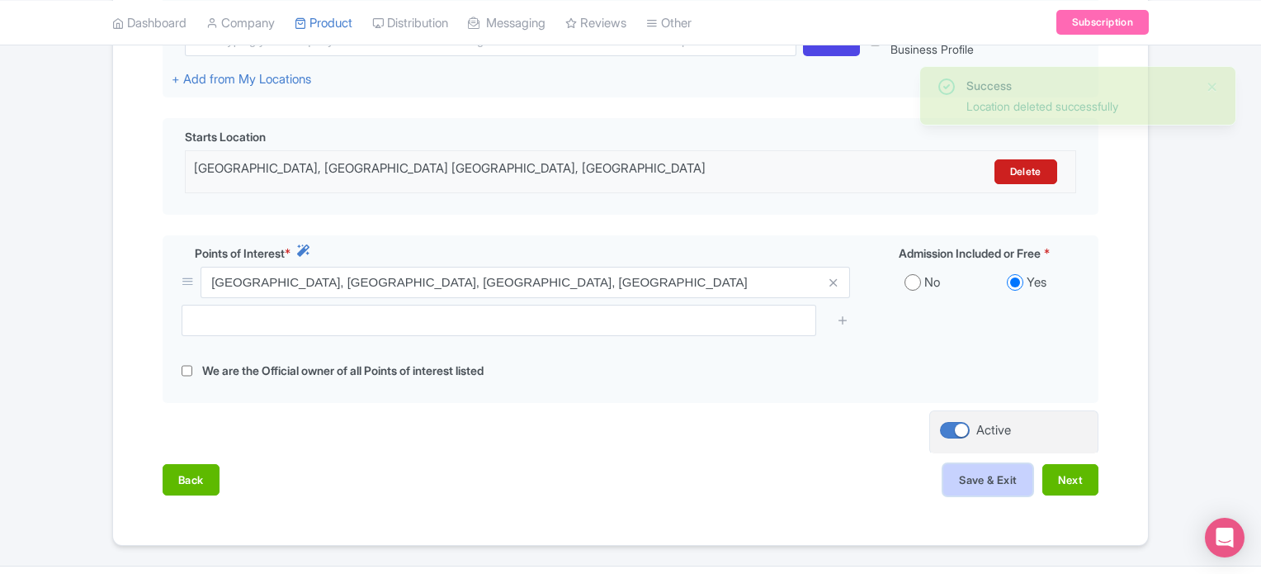
click at [986, 475] on button "Save & Exit" at bounding box center [987, 479] width 89 height 31
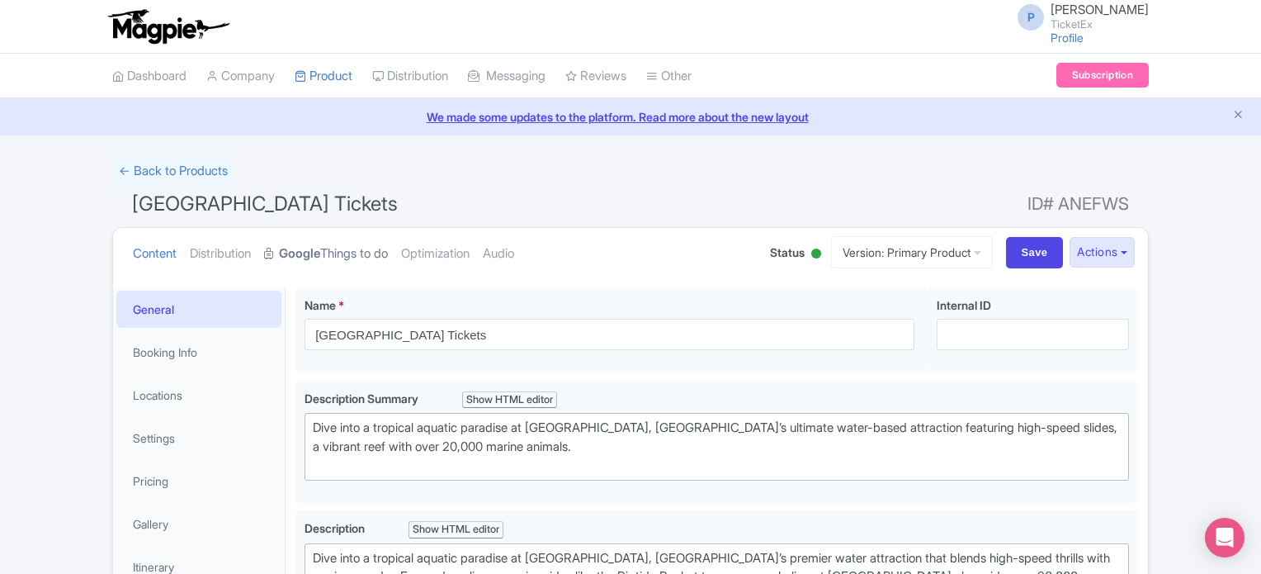
click at [318, 250] on strong "Google" at bounding box center [299, 253] width 41 height 19
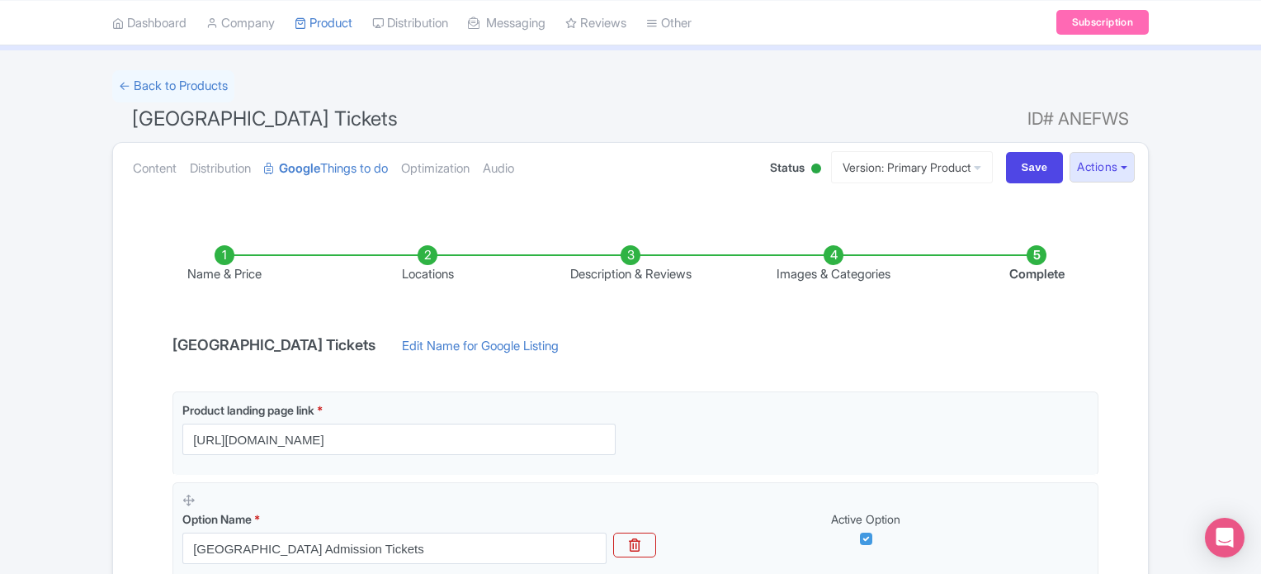
scroll to position [89, 0]
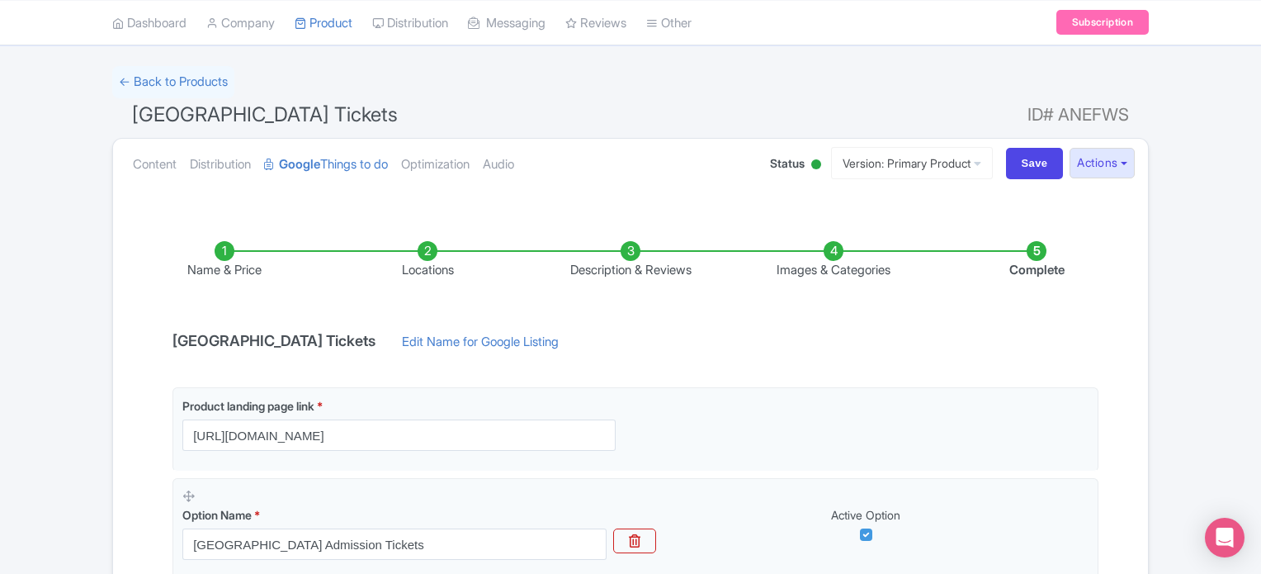
click at [427, 247] on li "Locations" at bounding box center [427, 260] width 203 height 39
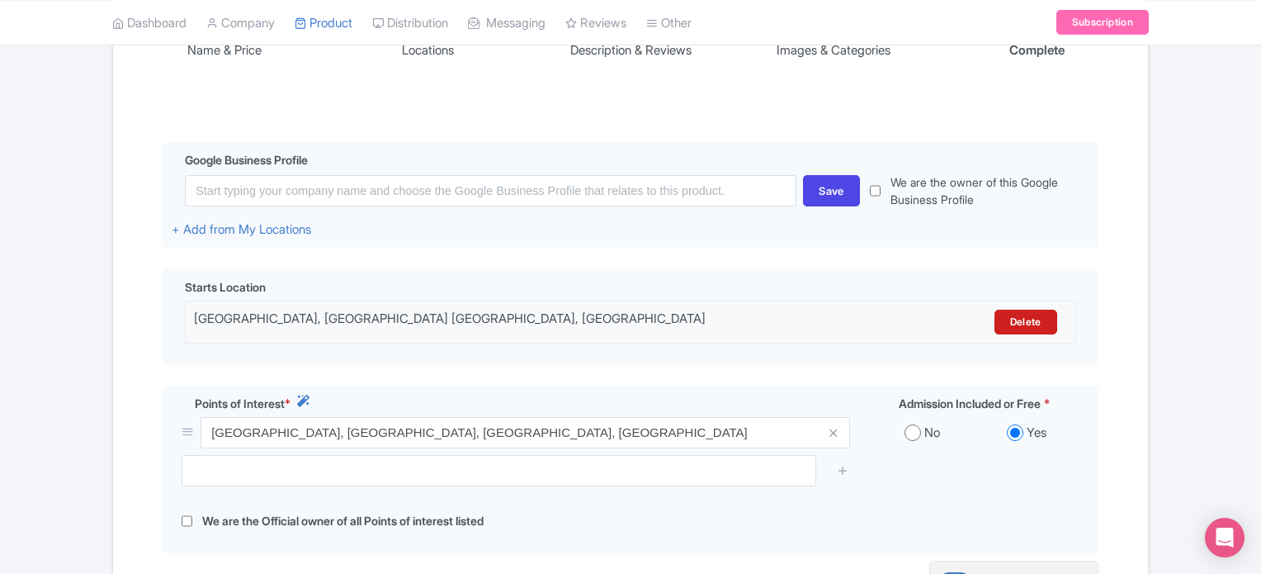
scroll to position [310, 0]
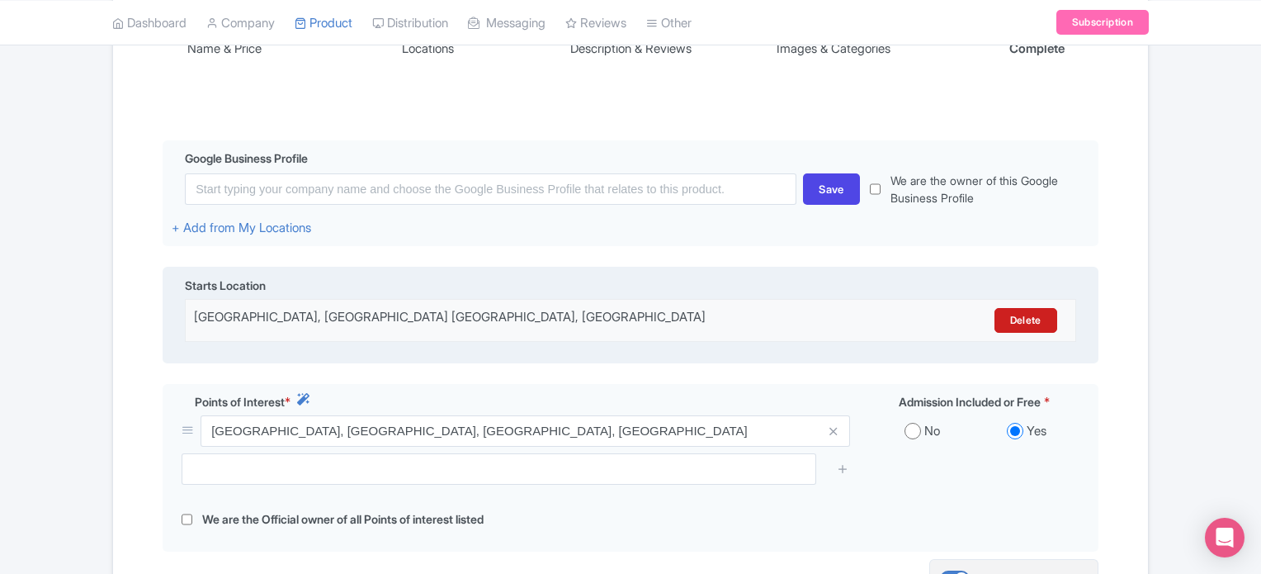
click at [418, 312] on div "Sentosa Gateway, Singapore Tours, Singapore" at bounding box center [521, 320] width 655 height 25
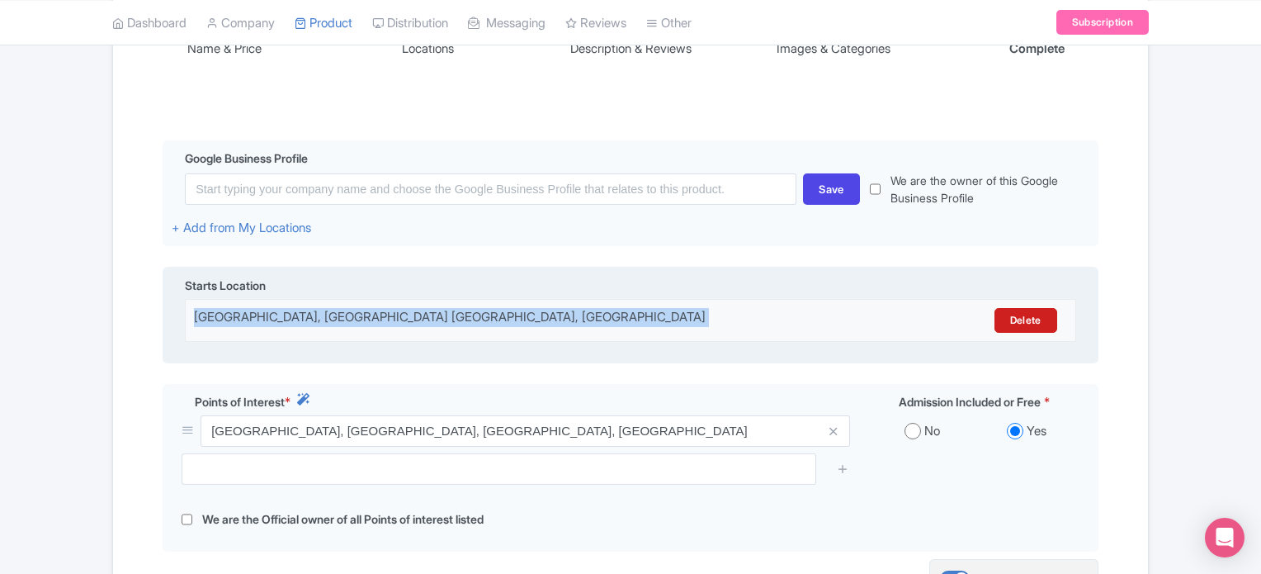
click at [418, 312] on div "Sentosa Gateway, Singapore Tours, Singapore" at bounding box center [521, 320] width 655 height 25
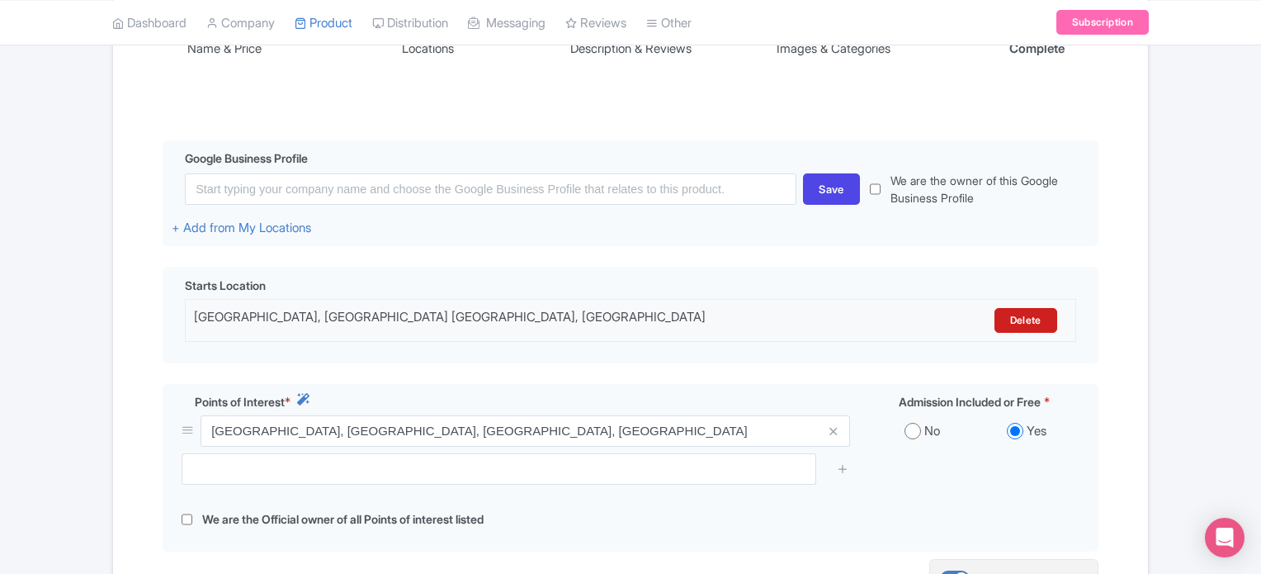
click at [525, 368] on div "Name & Price Locations Description & Reviews Images & Categories Complete Edit …" at bounding box center [630, 324] width 1015 height 674
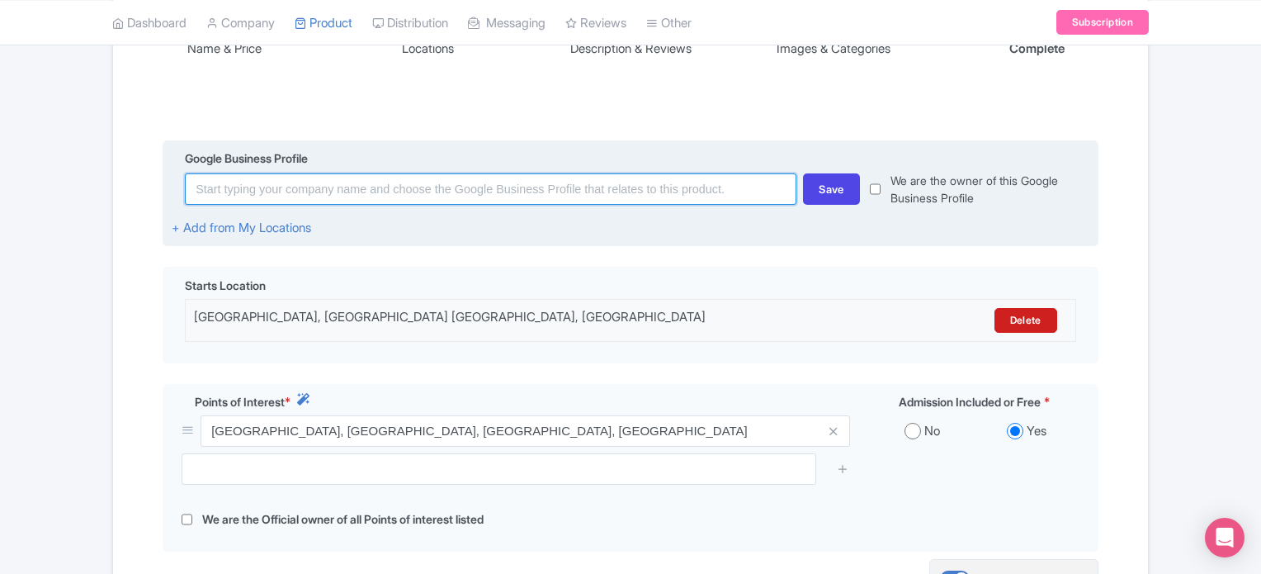
click at [361, 191] on input at bounding box center [491, 188] width 612 height 31
paste input "Adventure Cove Waterpark"
type input "Adventure Cove Waterpark"
paste input "14 Sentosa Gateway, Sentosa Island, Singapore 098132"
type input "14 Sentosa Gateway, Sentosa Island, Singapore 098132"
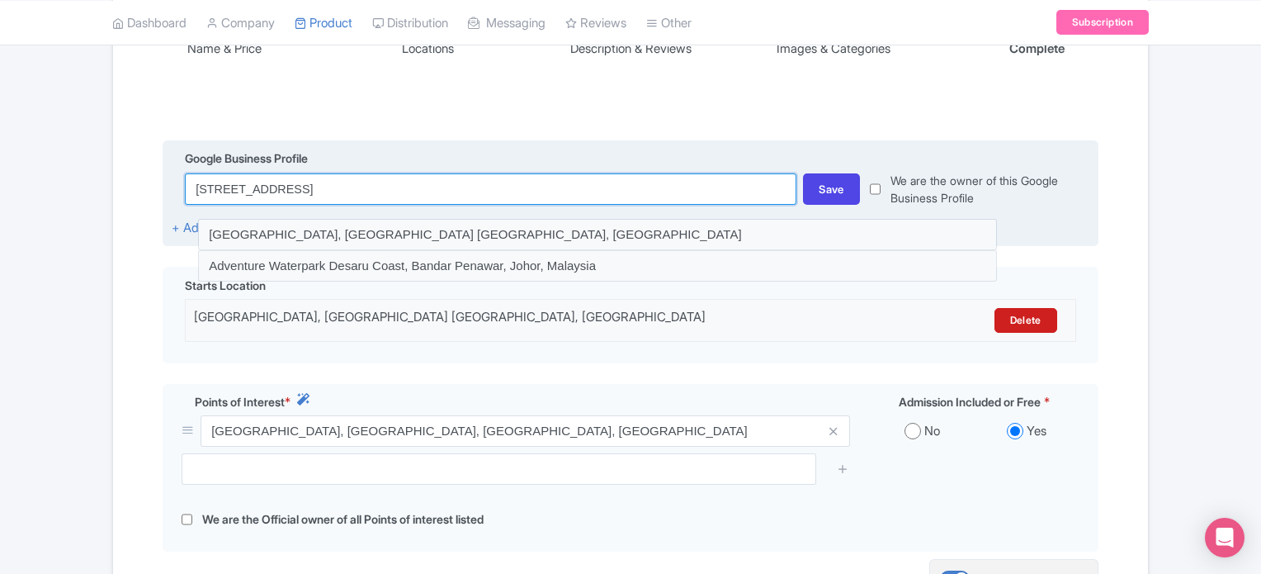
click at [457, 184] on input "14 Sentosa Gateway, Sentosa Island, Singapore 098132" at bounding box center [491, 188] width 612 height 31
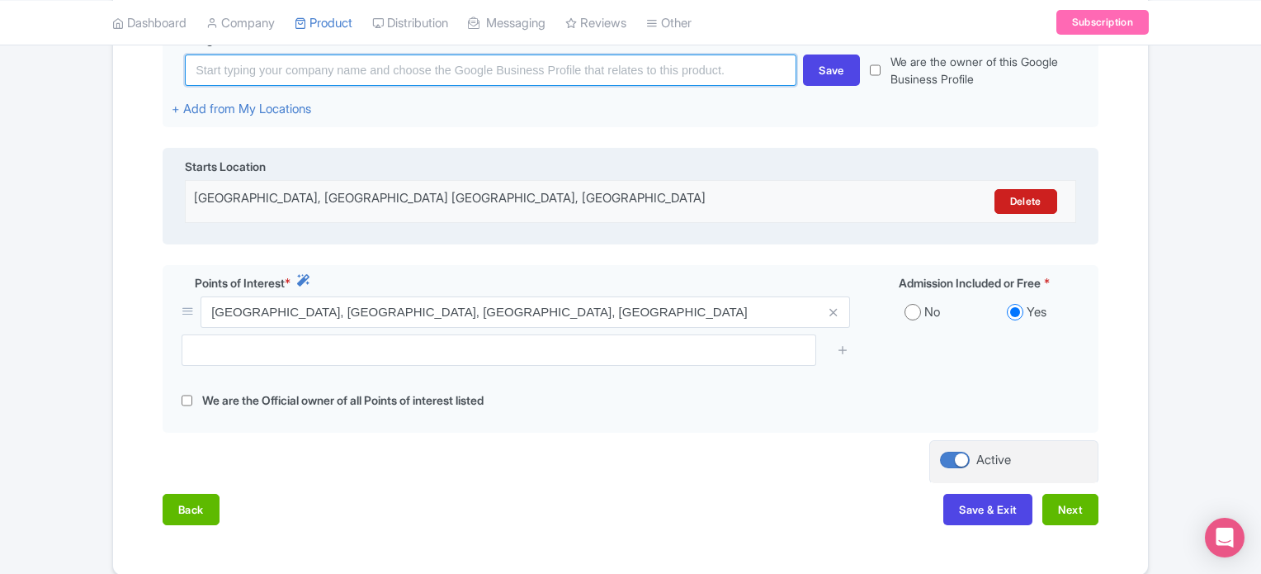
scroll to position [501, 0]
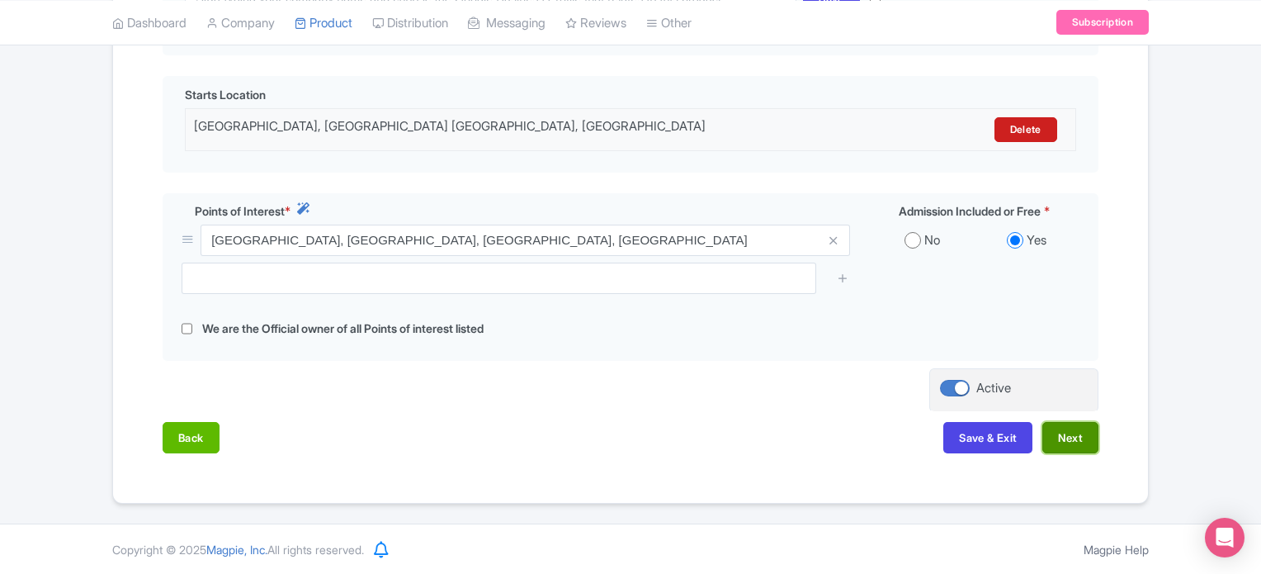
click at [1085, 439] on button "Next" at bounding box center [1070, 437] width 56 height 31
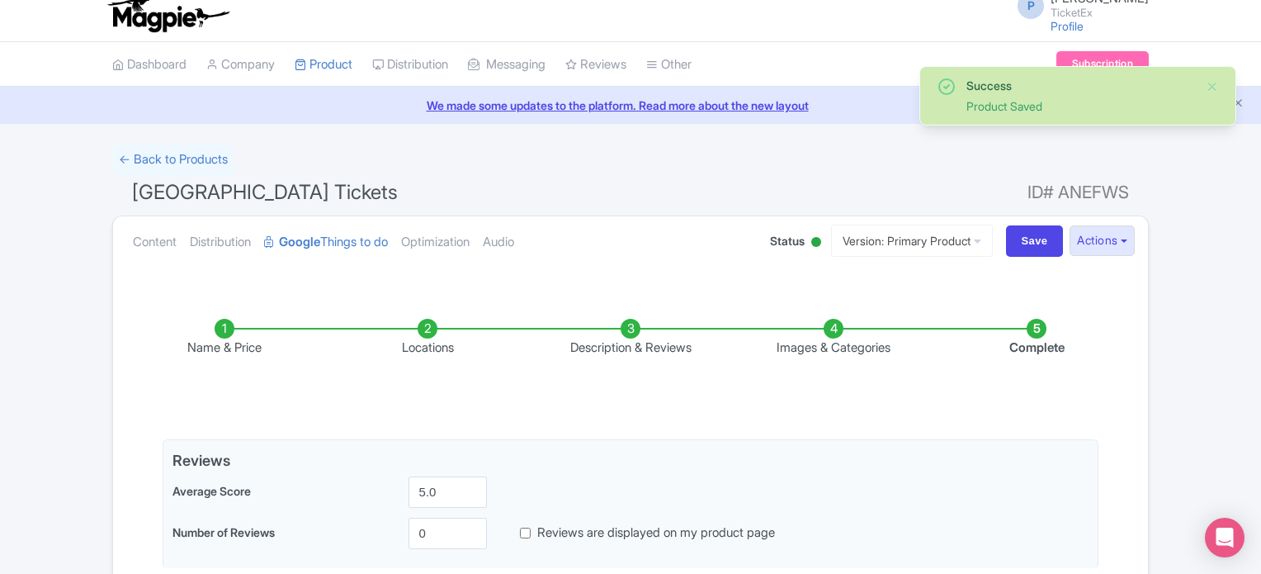
scroll to position [0, 0]
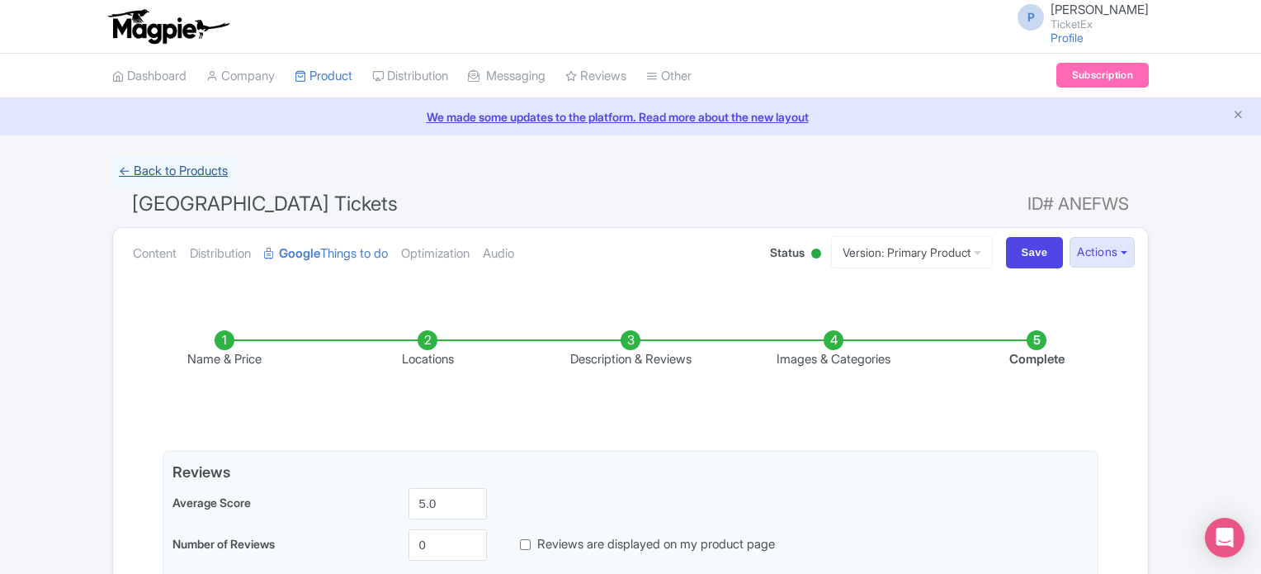
click at [171, 160] on link "← Back to Products" at bounding box center [173, 171] width 122 height 32
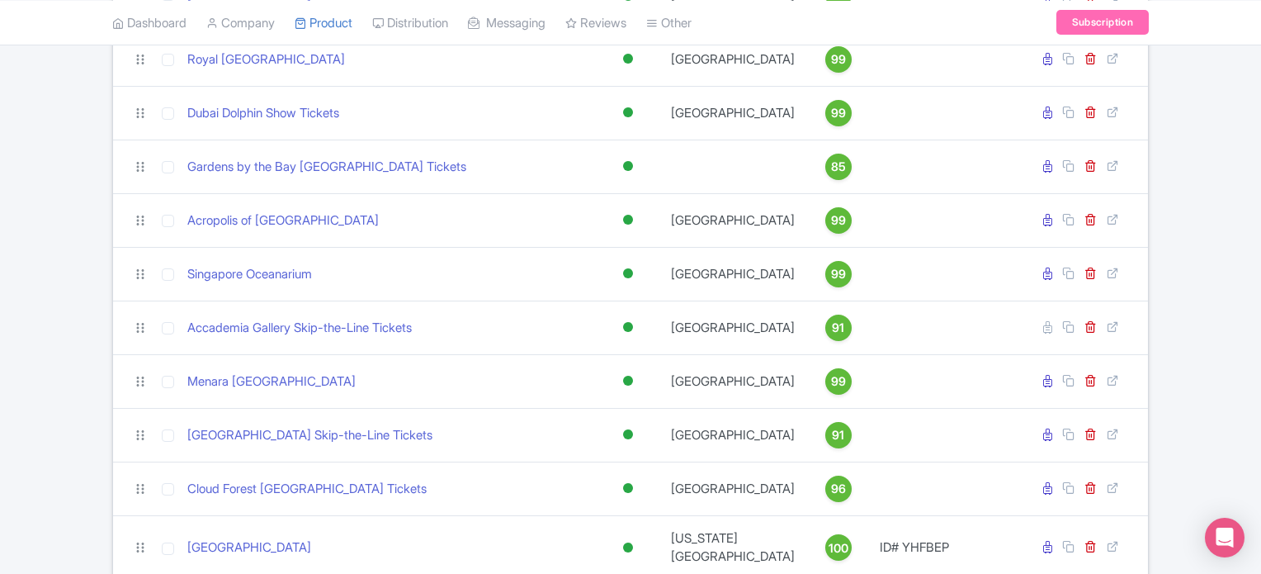
scroll to position [2081, 0]
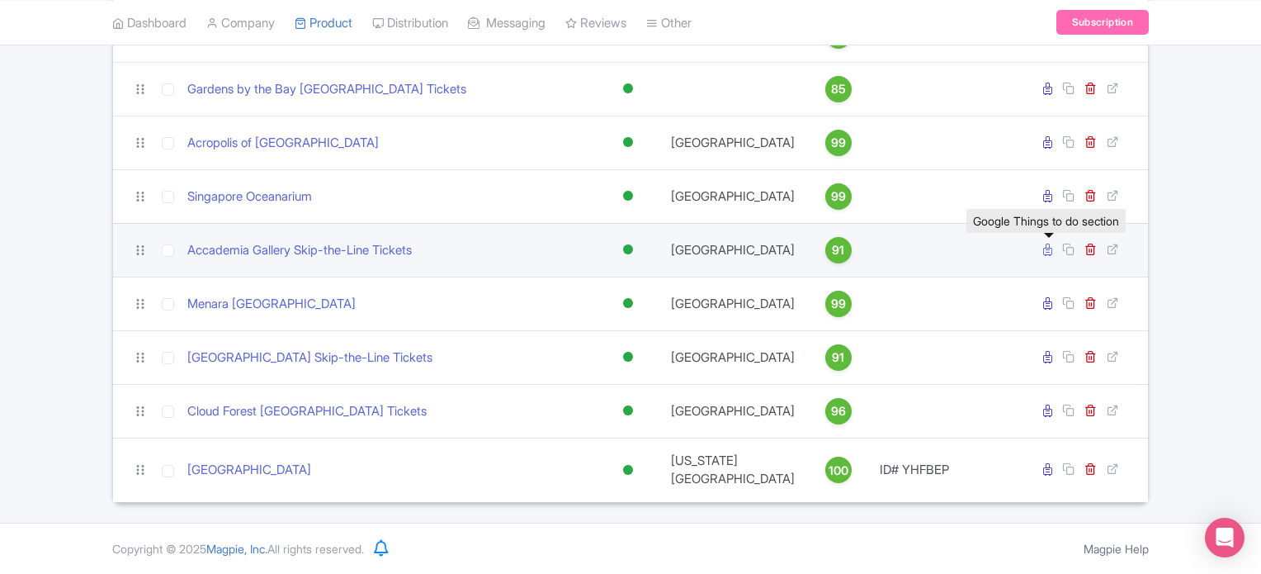
click at [1050, 256] on icon at bounding box center [1047, 249] width 9 height 12
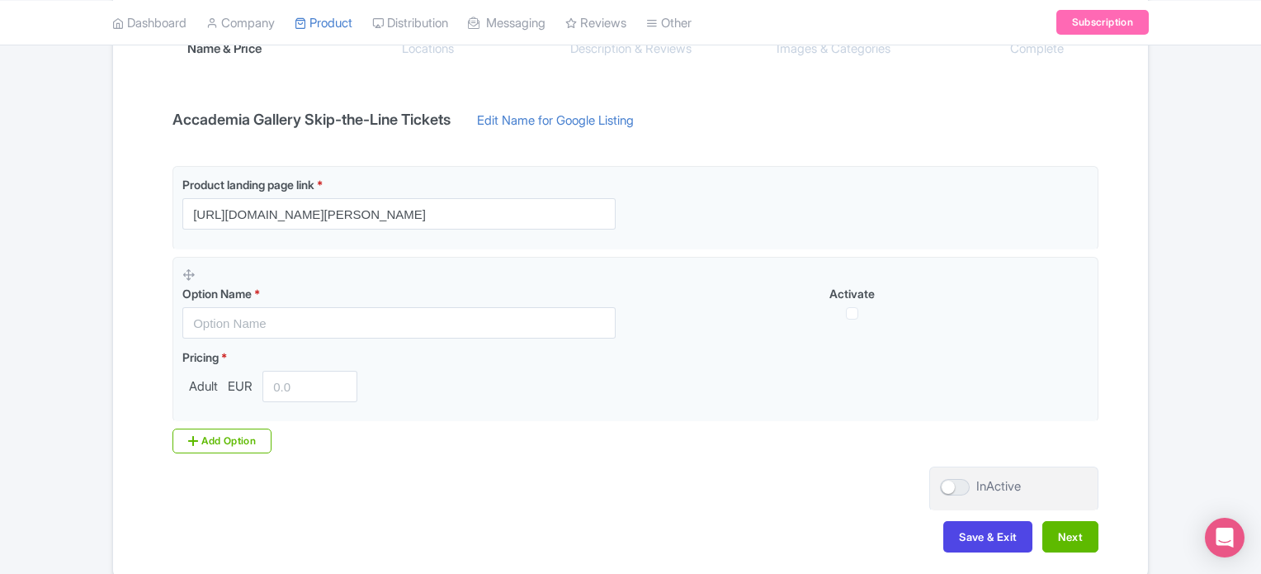
scroll to position [320, 0]
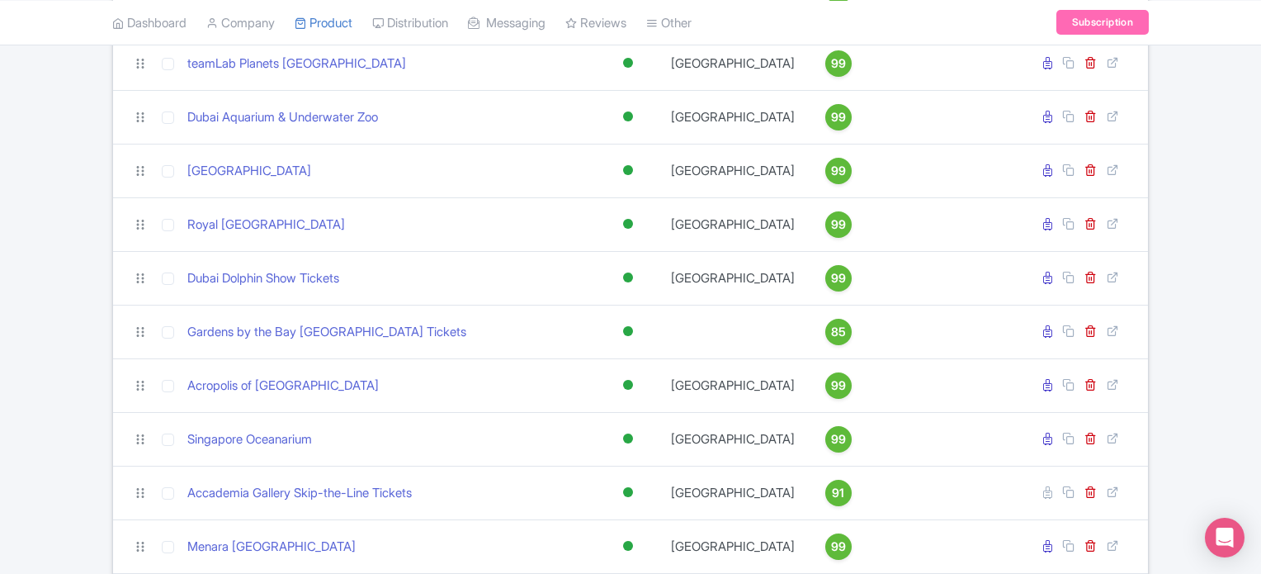
scroll to position [2081, 0]
